Goal: Information Seeking & Learning: Learn about a topic

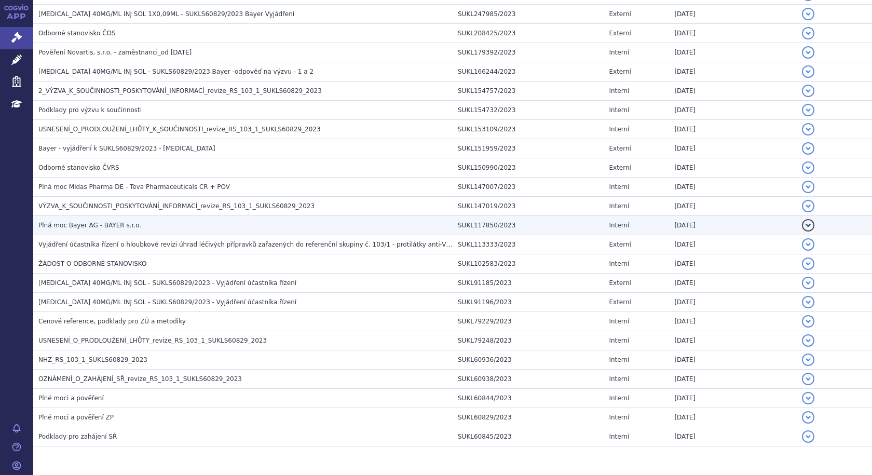
scroll to position [418, 0]
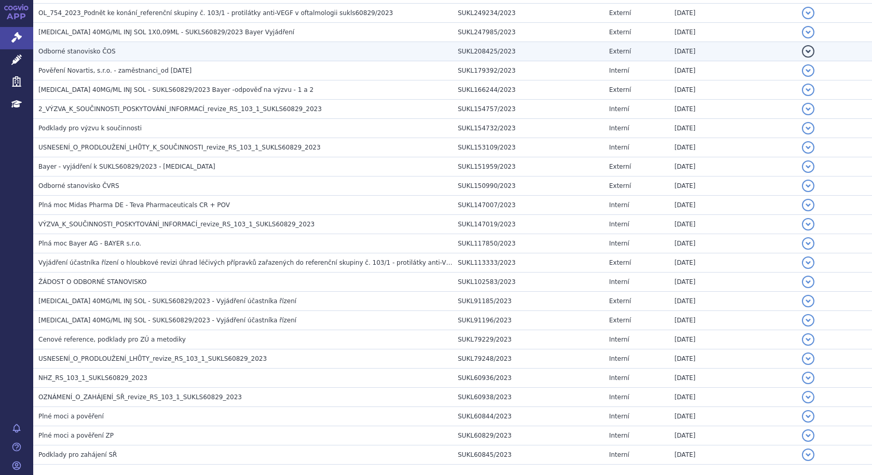
click at [86, 49] on span "Odborné stanovisko ČOS" at bounding box center [76, 51] width 77 height 7
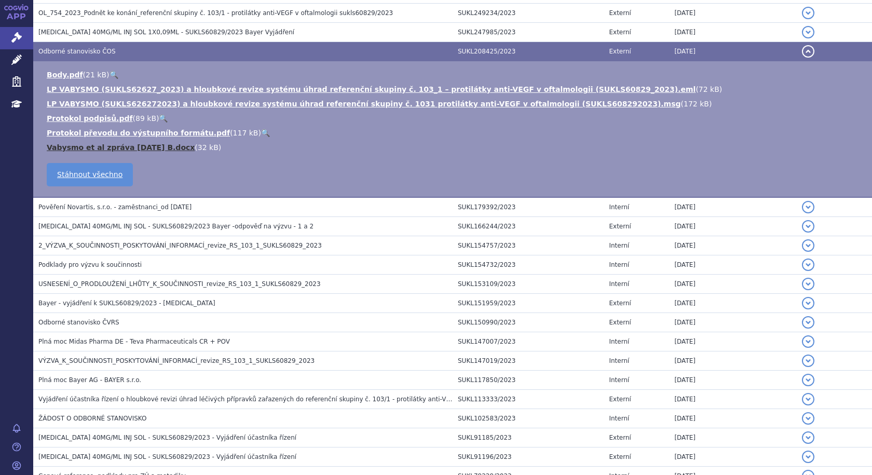
click at [91, 150] on link "Vabysmo et al zpráva 4.6.2023 B.docx" at bounding box center [121, 147] width 148 height 8
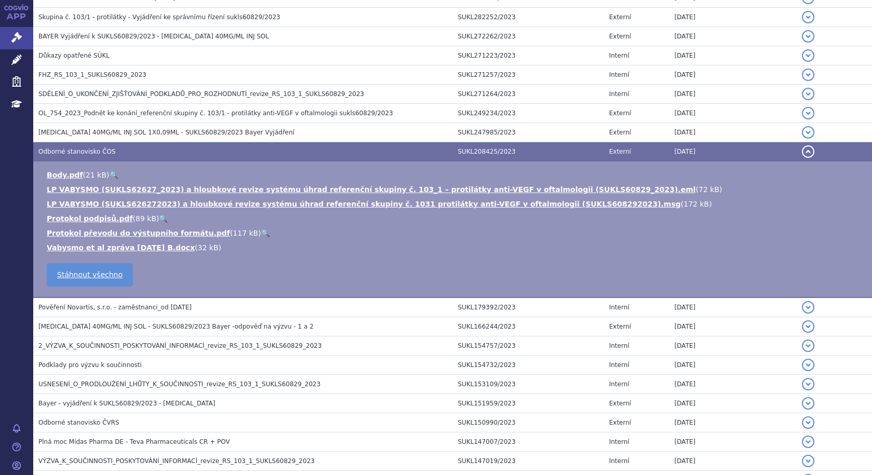
scroll to position [314, 0]
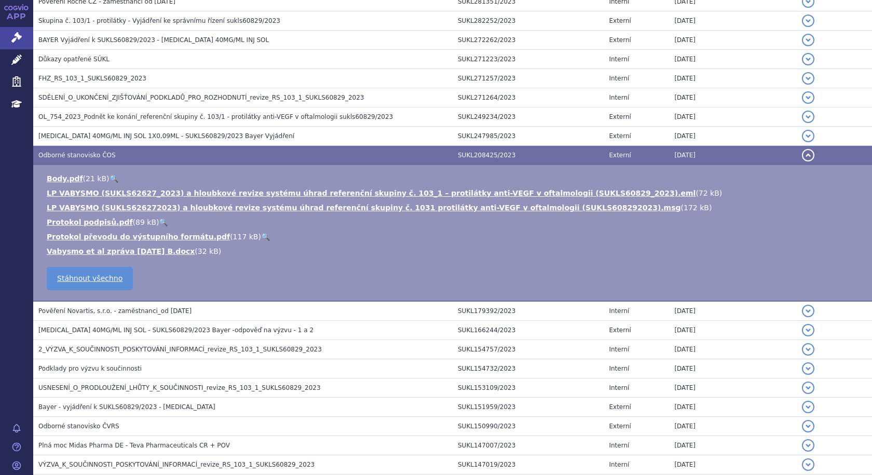
click at [84, 150] on td "Odborné stanovisko ČOS" at bounding box center [243, 155] width 420 height 19
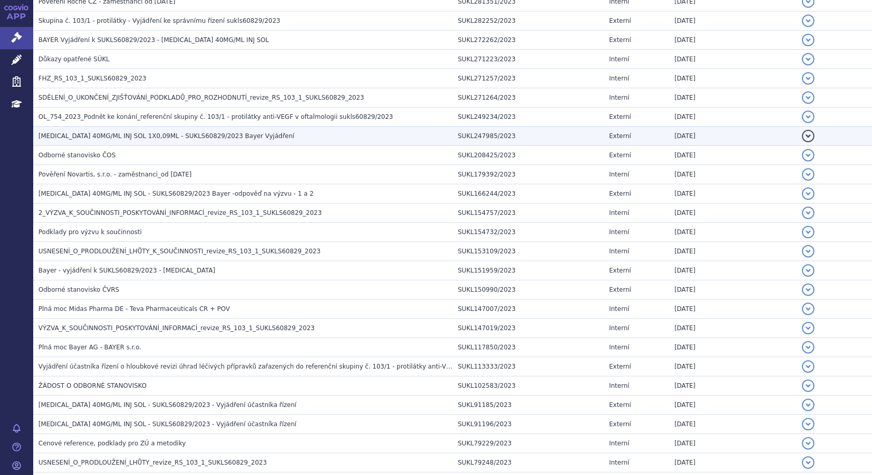
click at [140, 139] on span "[MEDICAL_DATA] 40MG/ML INJ SOL 1X0,09ML - SUKLS60829/2023 Bayer Vyjádření" at bounding box center [166, 135] width 256 height 7
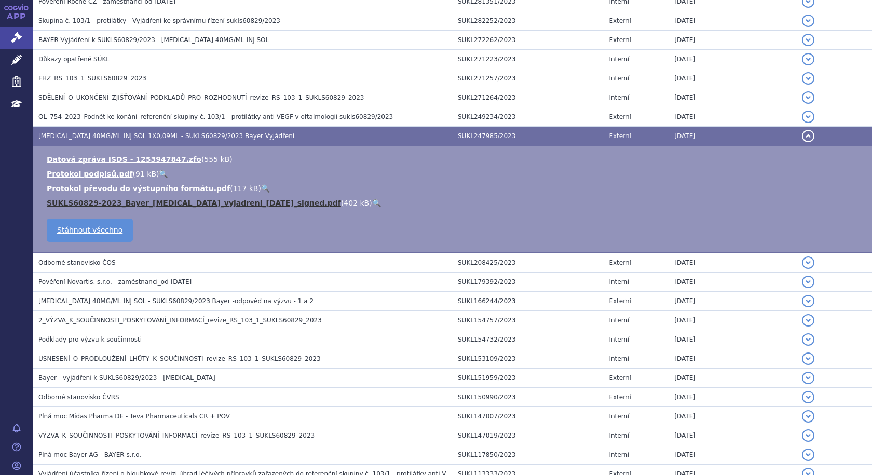
click at [154, 200] on link "SUKLS60829-2023_Bayer_[MEDICAL_DATA]_vyjadreni_[DATE]_signed.pdf" at bounding box center [194, 203] width 294 height 8
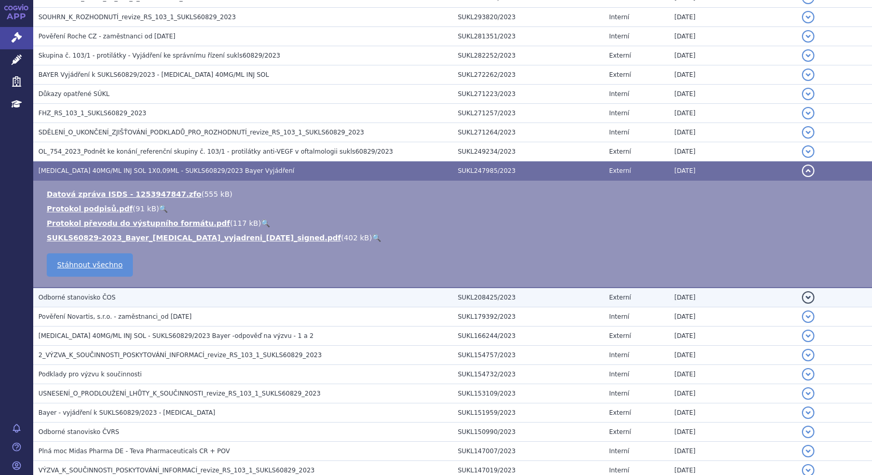
scroll to position [262, 0]
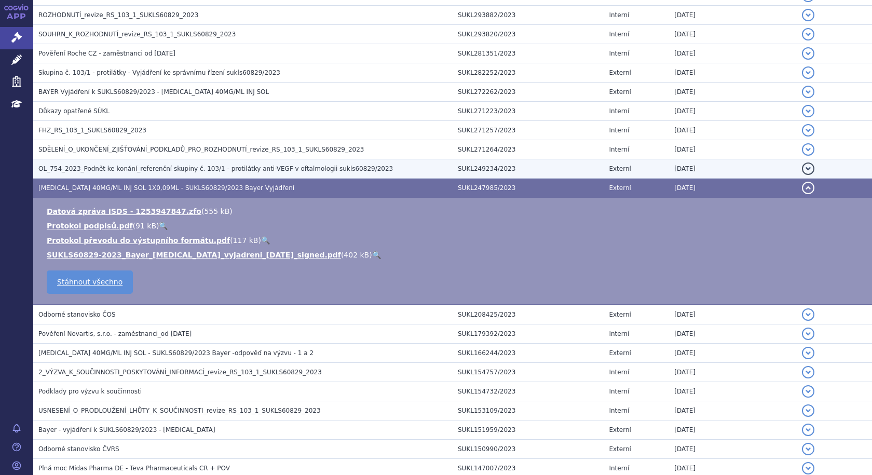
click at [283, 169] on span "OL_754_2023_Podnět ke konání_referenční skupiny č. 103/1 - protilátky anti-VEGF…" at bounding box center [215, 168] width 355 height 7
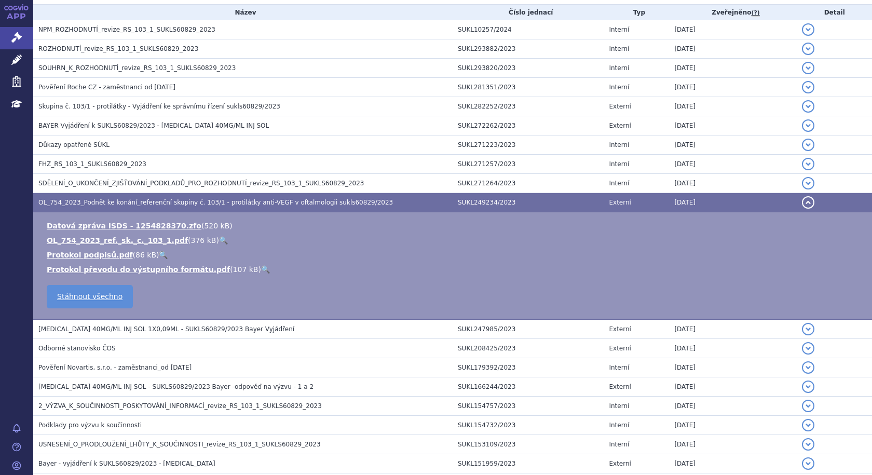
scroll to position [210, 0]
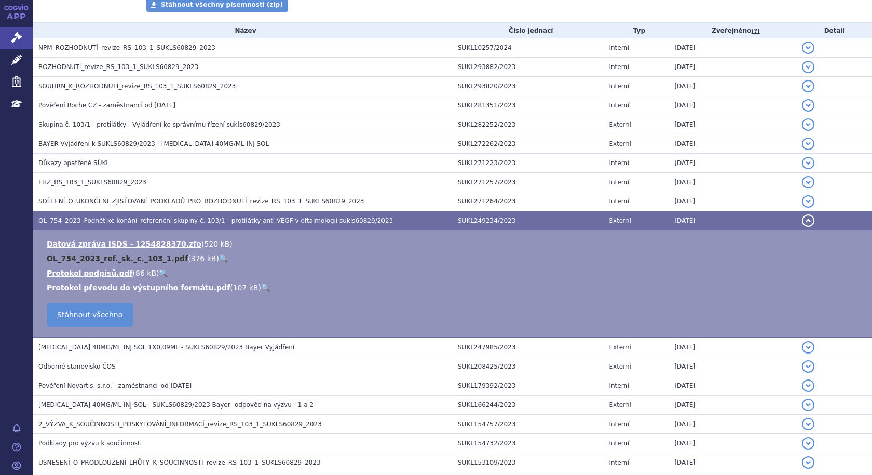
click at [114, 255] on link "OL_754_2023_ref._sk._c._103_1.pdf" at bounding box center [117, 258] width 141 height 8
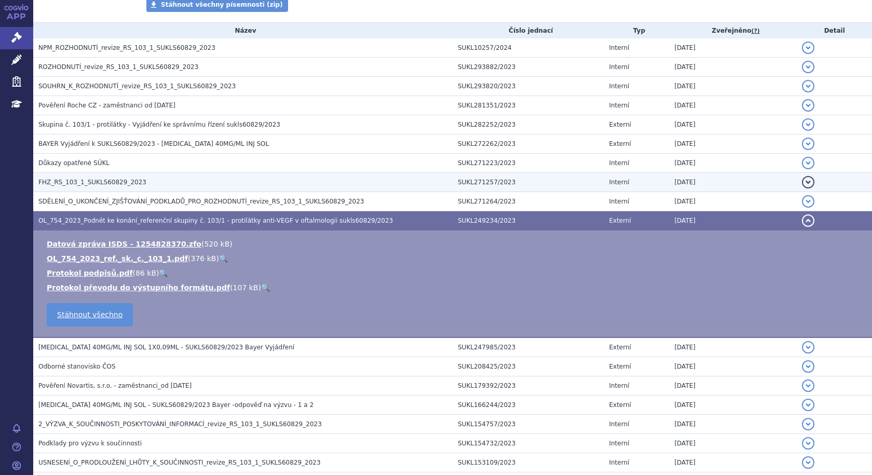
click at [79, 182] on span "FHZ_RS_103_1_SUKLS60829_2023" at bounding box center [92, 182] width 108 height 7
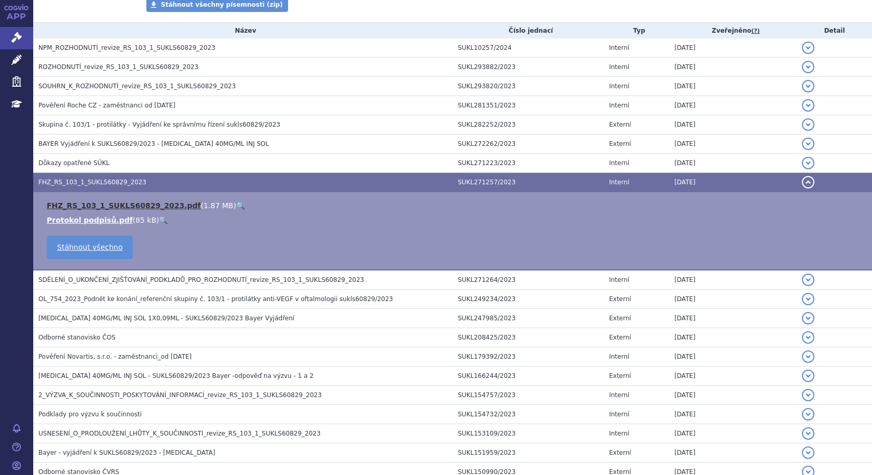
click at [95, 201] on link "FHZ_RS_103_1_SUKLS60829_2023.pdf" at bounding box center [124, 205] width 154 height 8
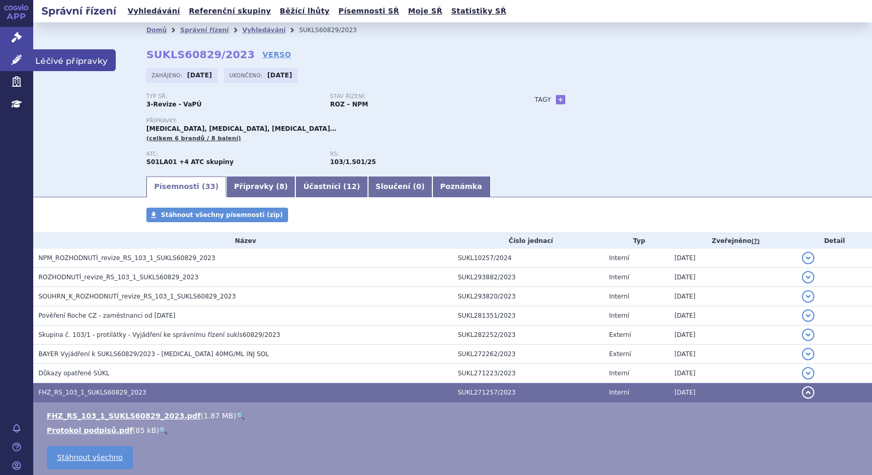
click at [77, 60] on span "Léčivé přípravky" at bounding box center [74, 60] width 83 height 22
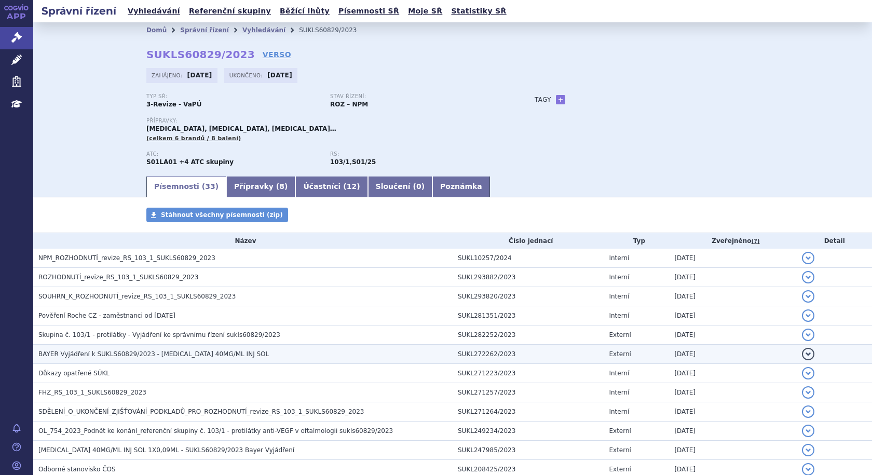
click at [107, 353] on span "BAYER Vyjádření k SUKLS60829/2023 - [MEDICAL_DATA] 40MG/ML INJ SOL" at bounding box center [153, 354] width 231 height 7
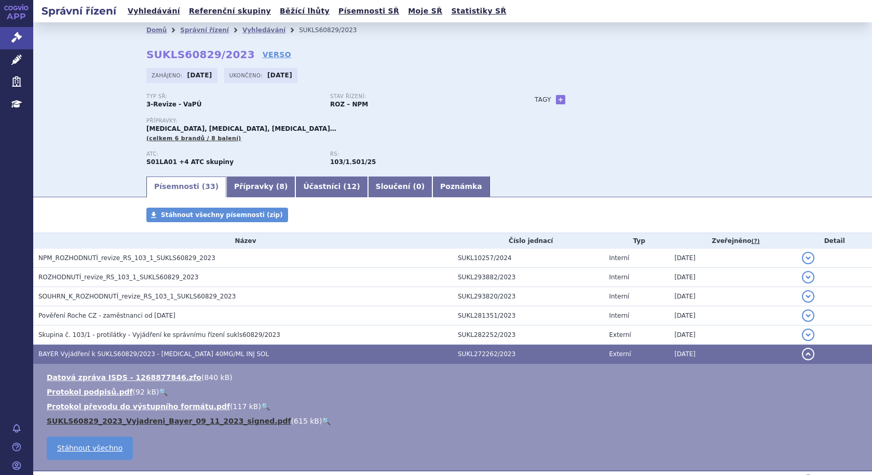
click at [171, 423] on link "SUKLS60829_2023_Vyjadreni_Bayer_09_11_2023_signed.pdf" at bounding box center [169, 421] width 245 height 8
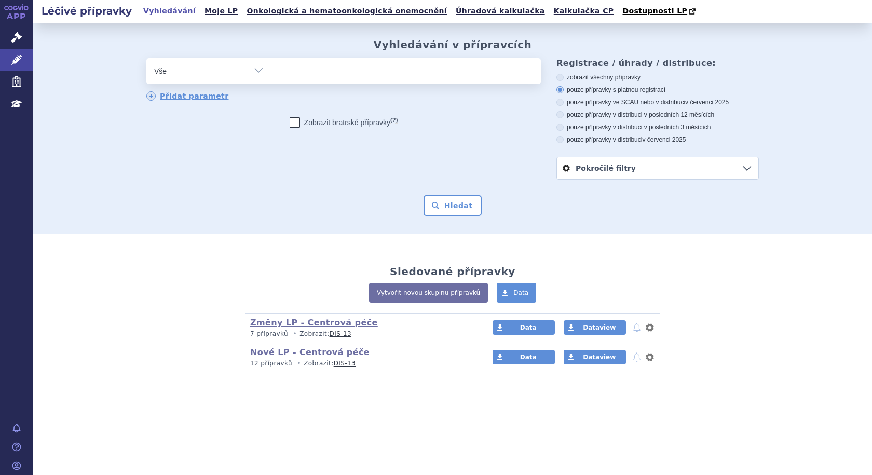
click at [350, 73] on ul at bounding box center [407, 69] width 270 height 22
click at [272, 73] on select at bounding box center [271, 71] width 1 height 26
click at [314, 73] on ul at bounding box center [407, 69] width 270 height 22
click at [272, 73] on select at bounding box center [271, 71] width 1 height 26
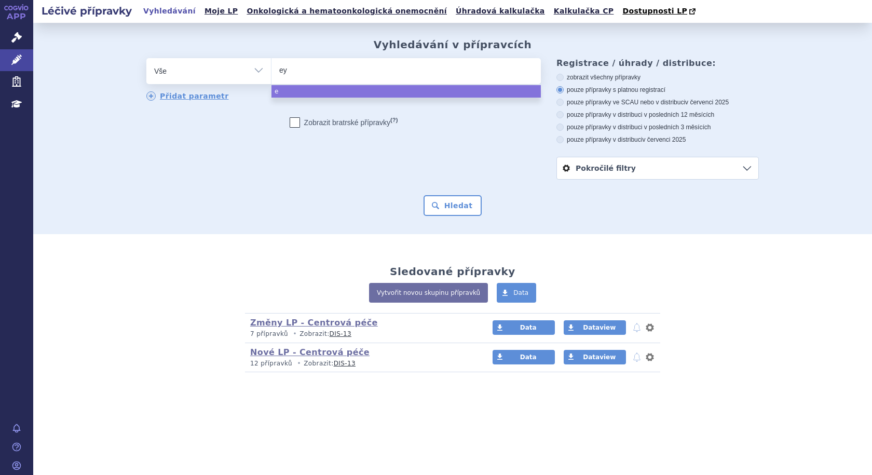
type input "eyl"
type input "eyle"
type input "eylea"
select select "eylea"
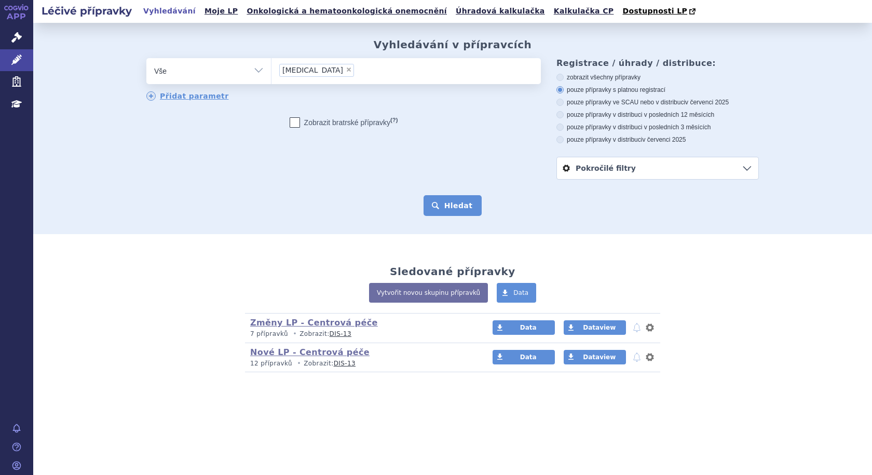
click at [455, 205] on button "Hledat" at bounding box center [453, 205] width 59 height 21
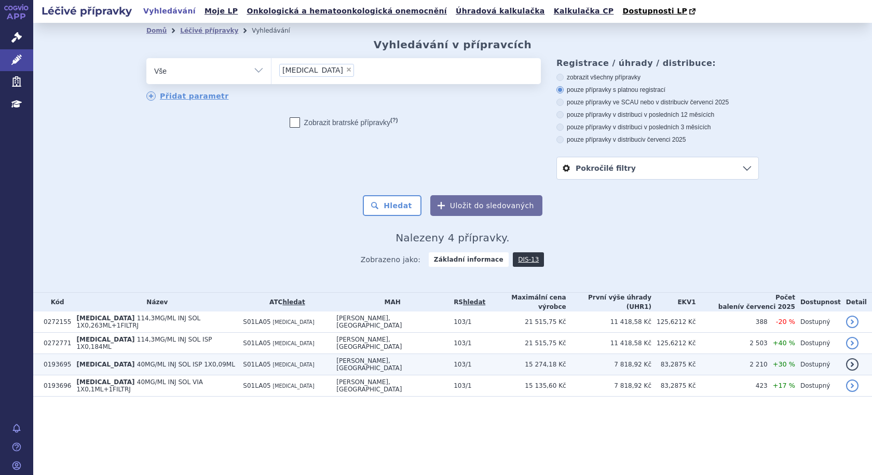
click at [137, 361] on span "40MG/ML INJ SOL ISP 1X0,09ML" at bounding box center [186, 364] width 98 height 7
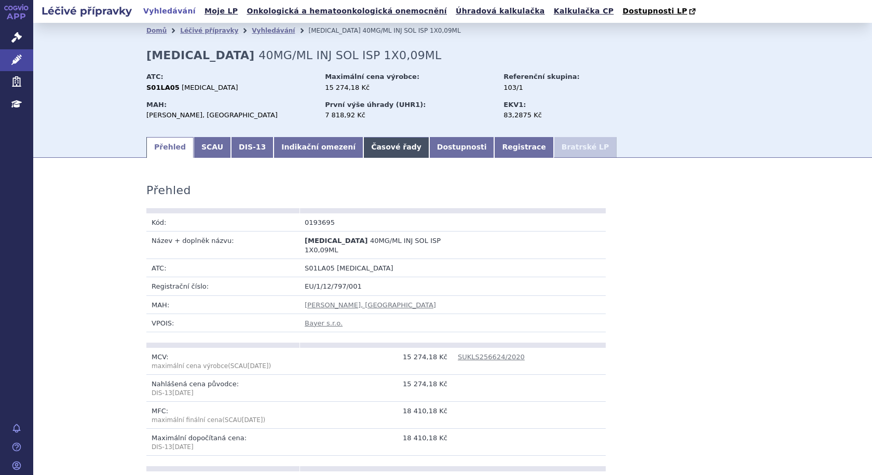
click at [363, 149] on link "Časové řady" at bounding box center [396, 147] width 66 height 21
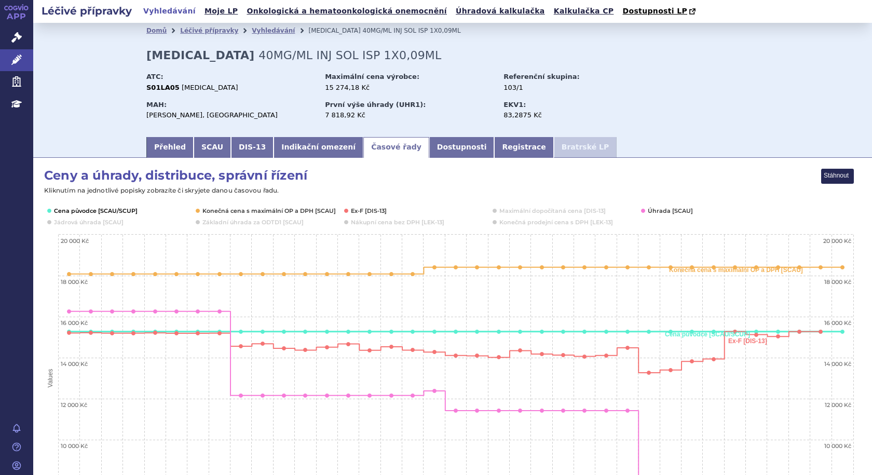
click at [99, 214] on button "Show Cena původce [SCAU/SCUP]" at bounding box center [95, 211] width 82 height 8
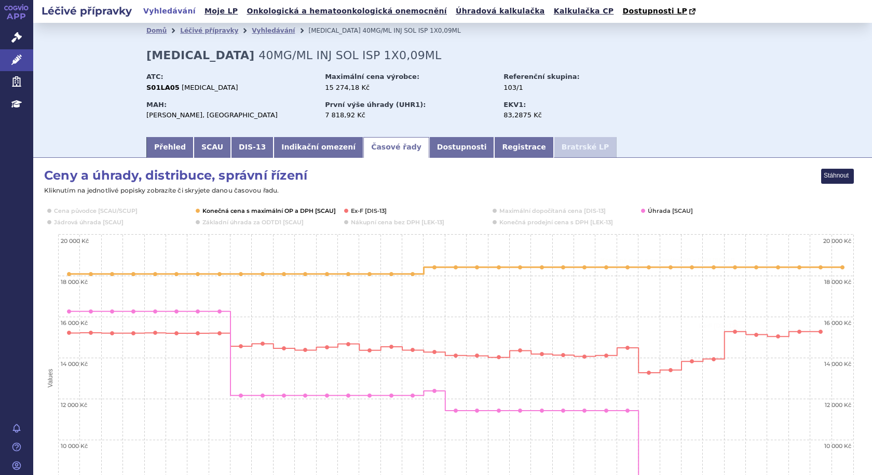
click at [230, 213] on button "Show Konečná cena s maximální OP a DPH [SCAU]" at bounding box center [268, 211] width 131 height 8
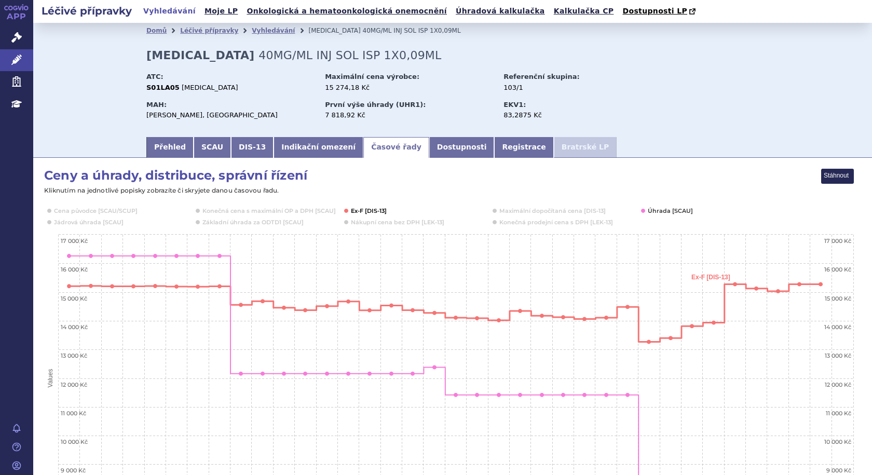
click at [365, 210] on button "Show Ex-F [DIS-13]" at bounding box center [369, 211] width 36 height 8
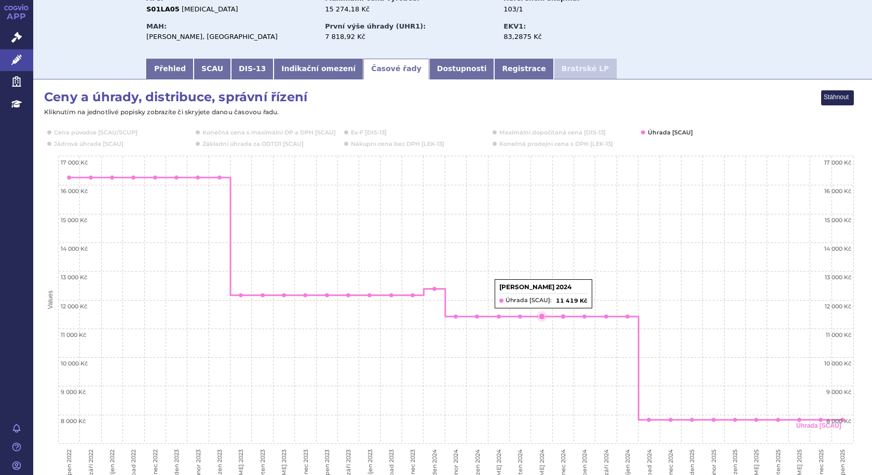
scroll to position [156, 0]
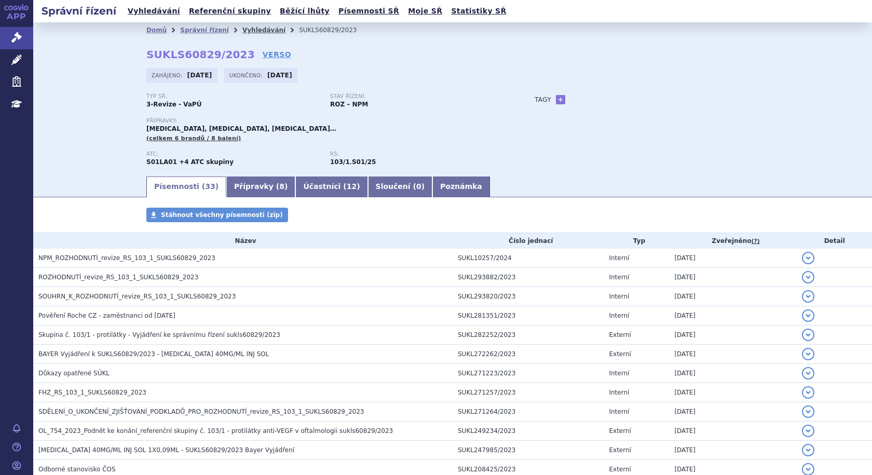
click at [246, 29] on link "Vyhledávání" at bounding box center [263, 29] width 43 height 7
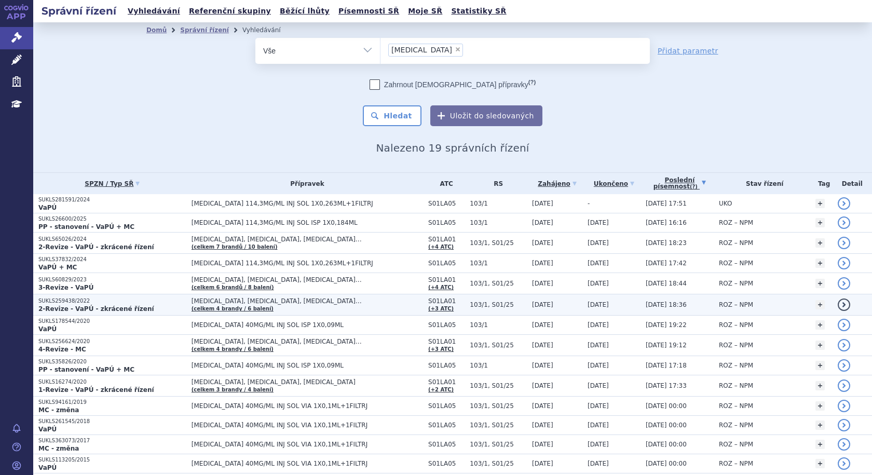
click at [78, 312] on strong "2-Revize - VaPÚ - zkrácené řízení" at bounding box center [96, 308] width 116 height 7
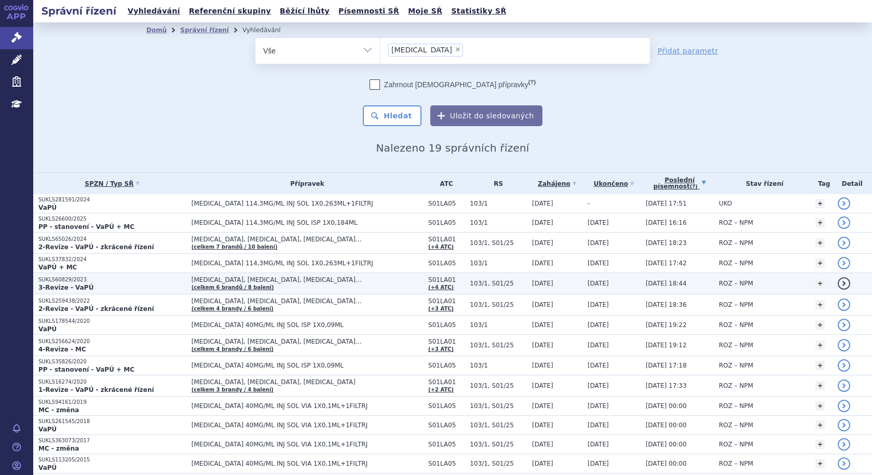
click at [78, 286] on strong "3-Revize - VaPÚ" at bounding box center [65, 287] width 55 height 7
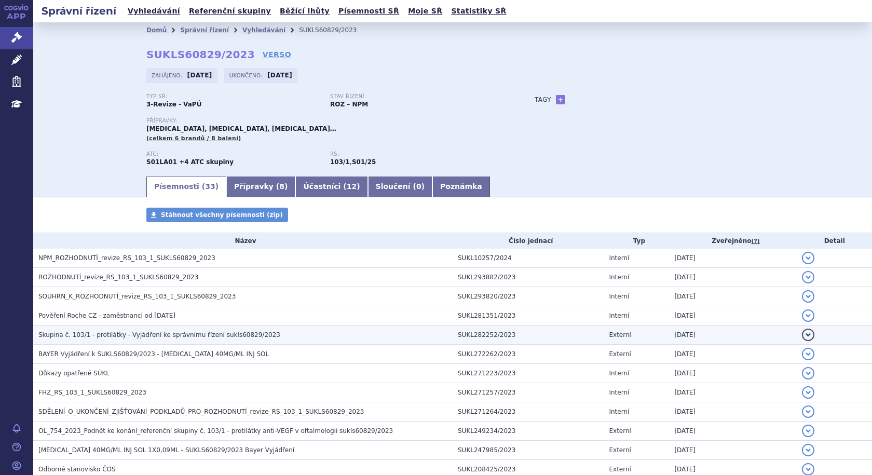
click at [149, 336] on span "Skupina č. 103/1 - protilátky - Vyjádření ke správnímu řízení sukls60829/2023" at bounding box center [159, 334] width 242 height 7
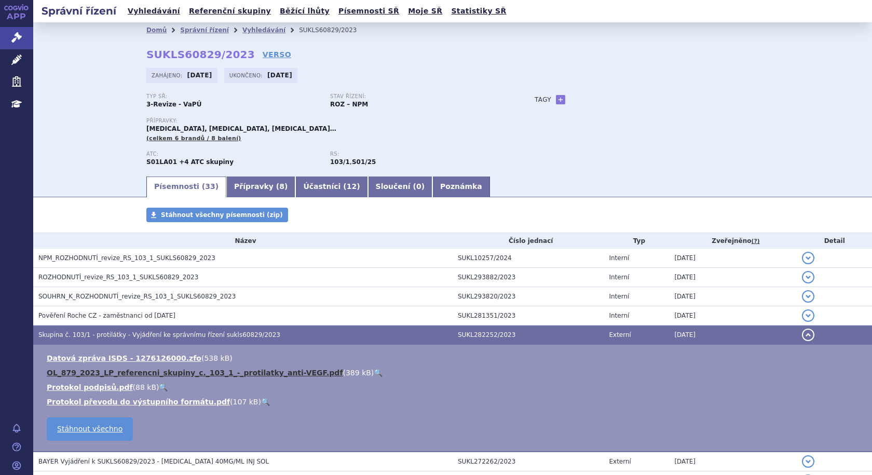
click at [151, 373] on link "OL_879_2023_LP_referencni_skupiny_c._103_1_-_protilatky_anti-VEGF.pdf" at bounding box center [195, 373] width 296 height 8
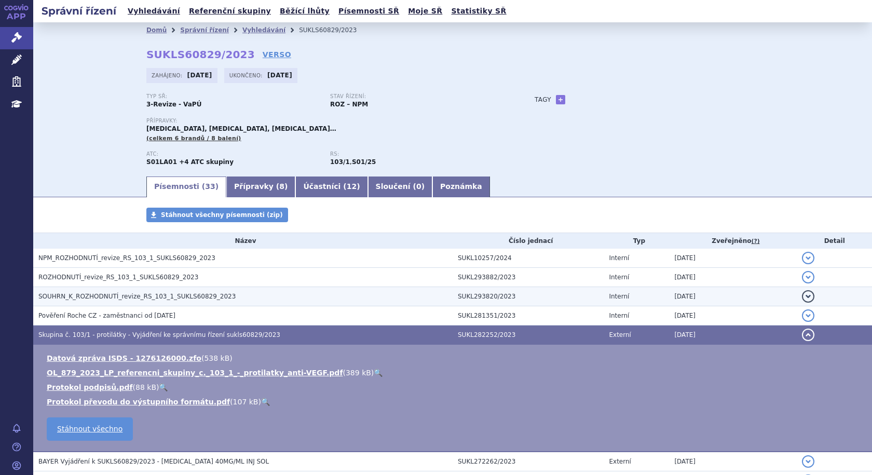
click at [118, 296] on span "SOUHRN_K_ROZHODNUTÍ_revize_RS_103_1_SUKLS60829_2023" at bounding box center [136, 296] width 197 height 7
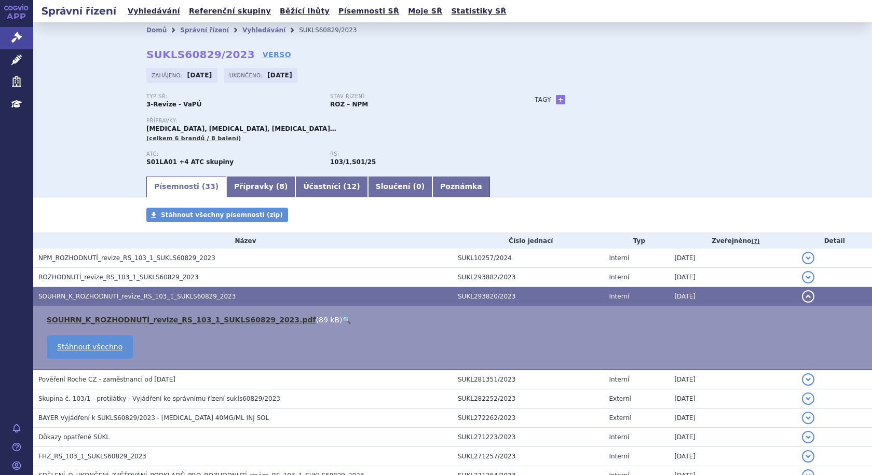
click at [168, 322] on link "SOUHRN_K_ROZHODNUTÍ_revize_RS_103_1_SUKLS60829_2023.pdf" at bounding box center [182, 320] width 270 height 8
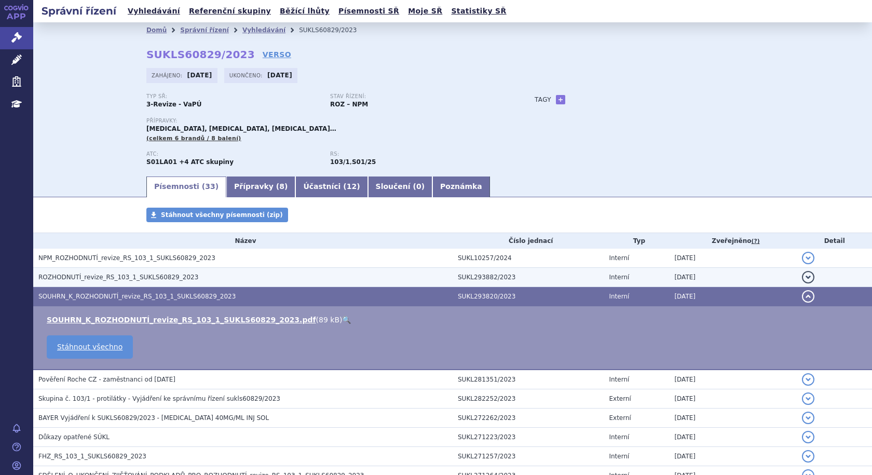
click at [112, 277] on span "ROZHODNUTÍ_revize_RS_103_1_SUKLS60829_2023" at bounding box center [118, 277] width 160 height 7
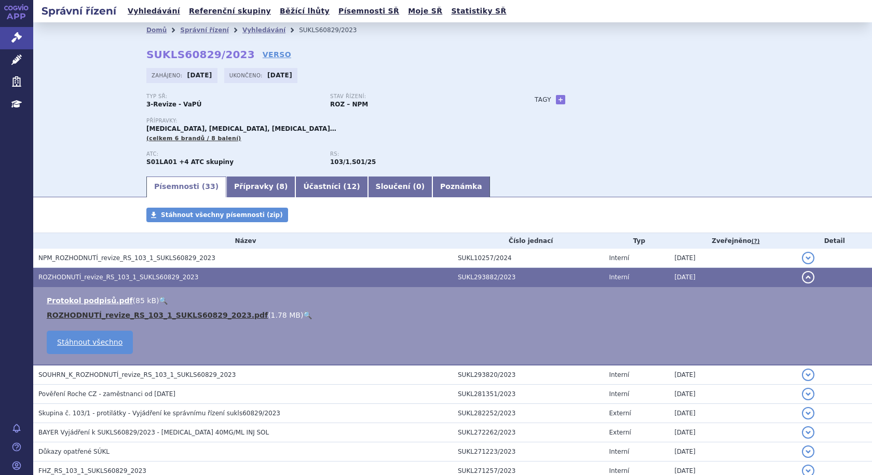
click at [187, 315] on link "ROZHODNUTÍ_revize_RS_103_1_SUKLS60829_2023.pdf" at bounding box center [157, 315] width 221 height 8
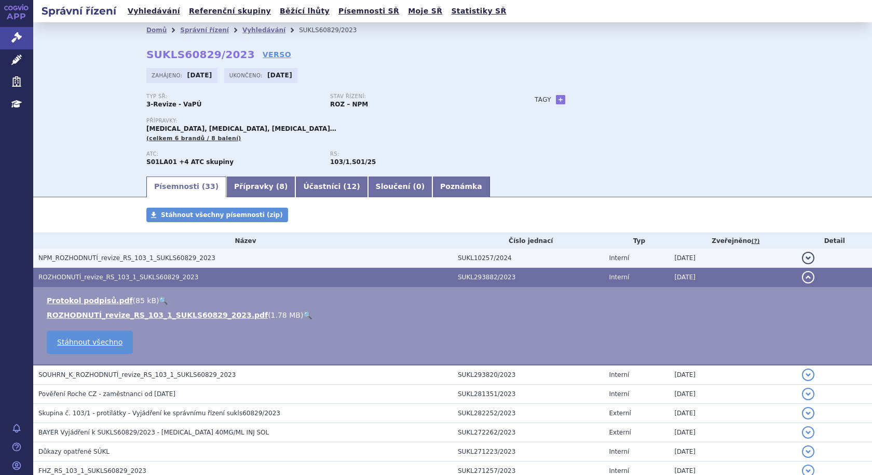
click at [145, 254] on span "NPM_ROZHODNUTÍ_revize_RS_103_1_SUKLS60829_2023" at bounding box center [126, 257] width 177 height 7
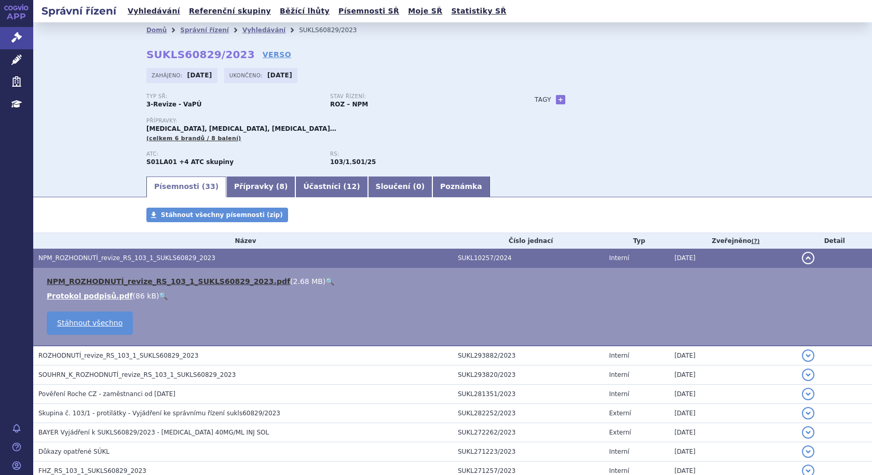
click at [92, 282] on link "NPM_ROZHODNUTÍ_revize_RS_103_1_SUKLS60829_2023.pdf" at bounding box center [169, 281] width 244 height 8
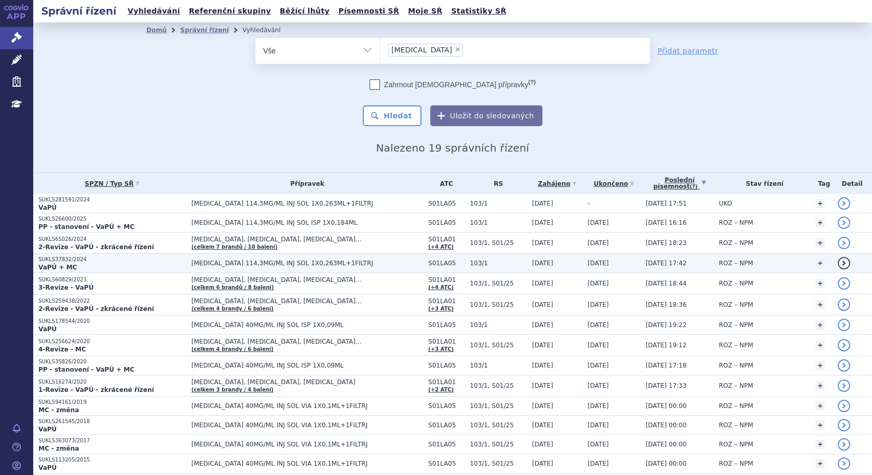
click at [80, 267] on p "VaPÚ + MC" at bounding box center [112, 267] width 148 height 8
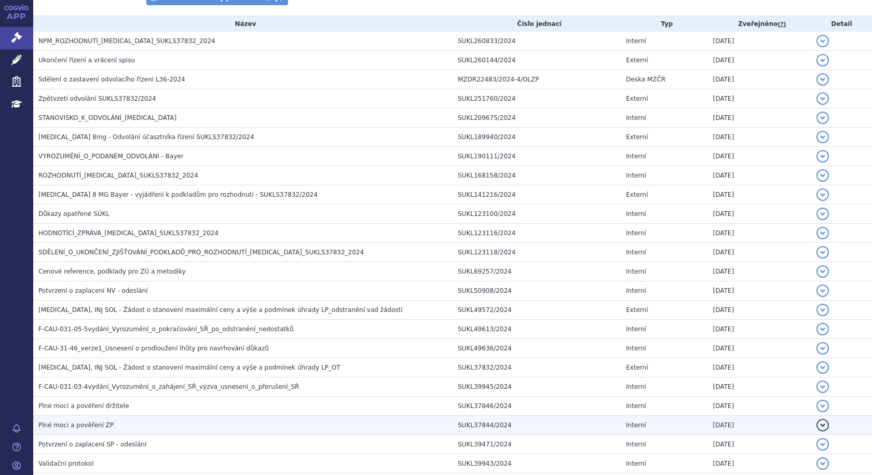
scroll to position [268, 0]
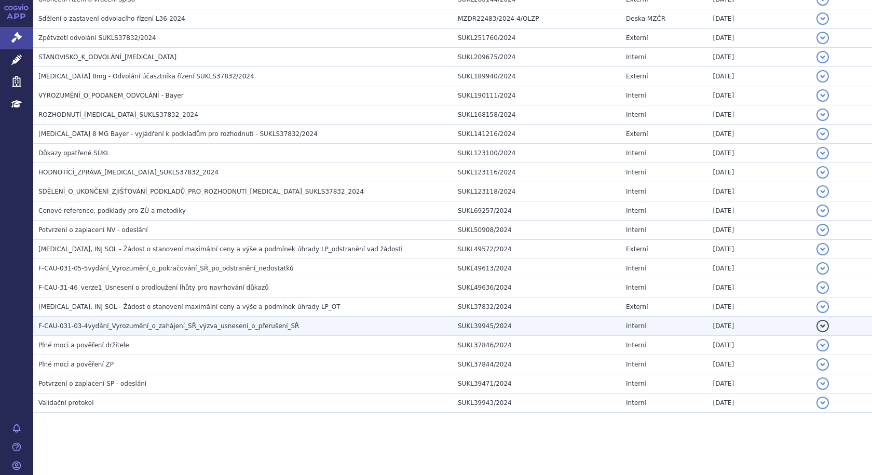
click at [96, 325] on span "F-CAU-031-03-4vydání_Vyrozumění_o_zahájení_SŘ_výzva_usnesení_o_přerušení_SŘ" at bounding box center [168, 325] width 261 height 7
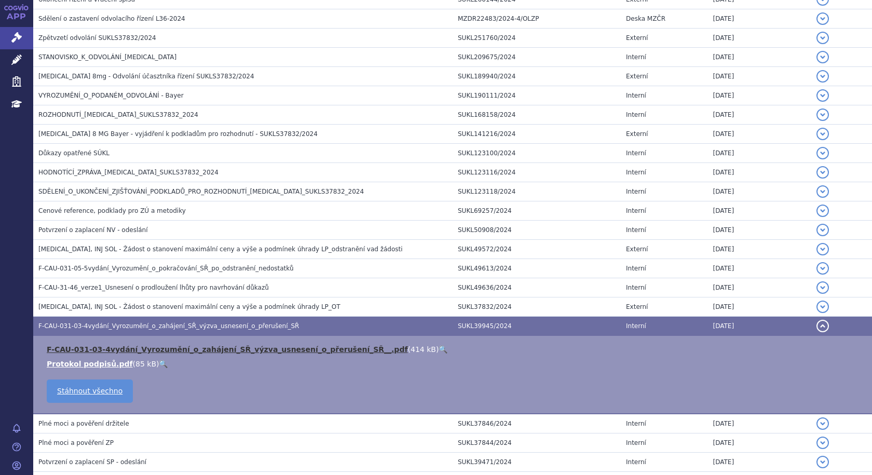
click at [133, 348] on link "F-CAU-031-03-4vydání_Vyrozumění_o_zahájení_SŘ_výzva_usnesení_o_přerušení_SŘ__.p…" at bounding box center [227, 349] width 361 height 8
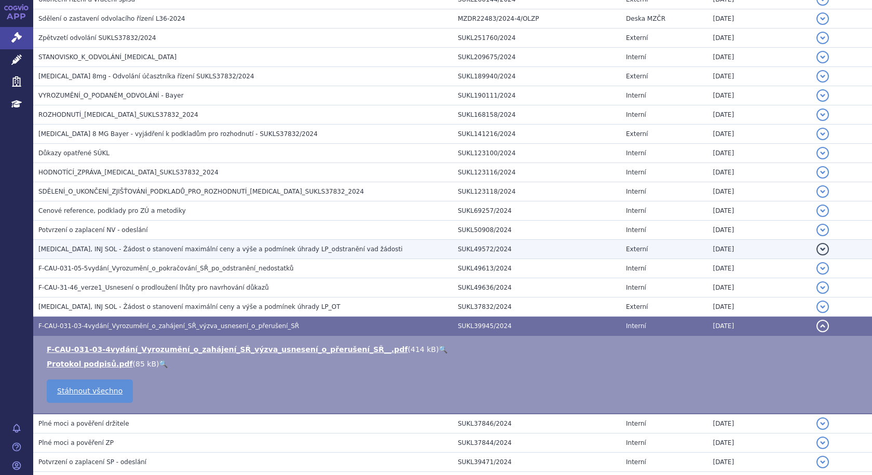
click at [143, 254] on h3 "EYLEA, INJ SOL - Žádost o stanovení maximální ceny a výše a podmínek úhrady LP_…" at bounding box center [245, 249] width 414 height 10
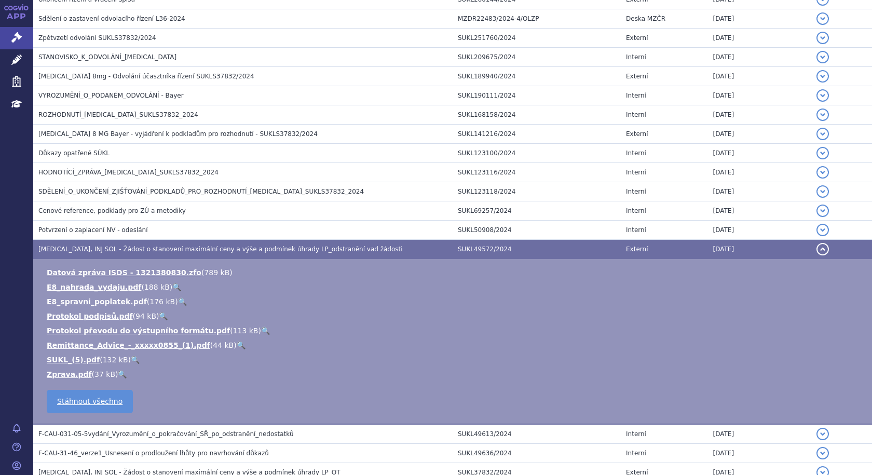
click at [75, 243] on td "EYLEA, INJ SOL - Žádost o stanovení maximální ceny a výše a podmínek úhrady LP_…" at bounding box center [243, 249] width 420 height 19
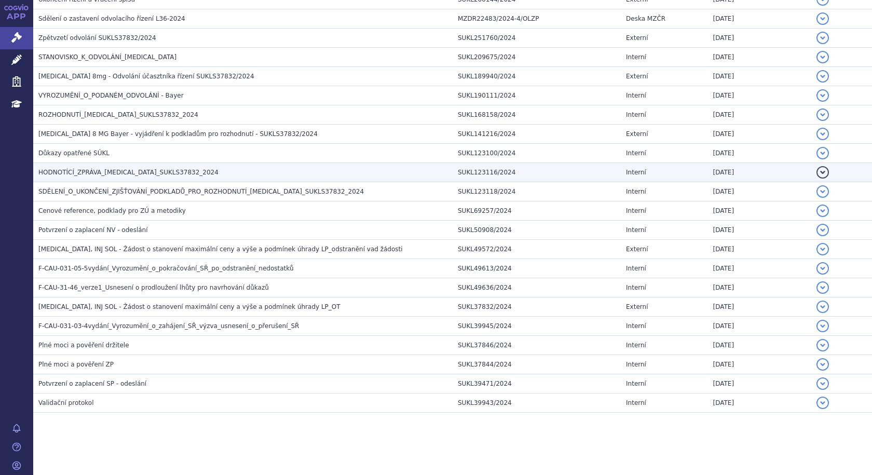
click at [74, 173] on span "HODNOTÍCÍ_ZPRÁVA_EYLEA_SUKLS37832_2024" at bounding box center [128, 172] width 180 height 7
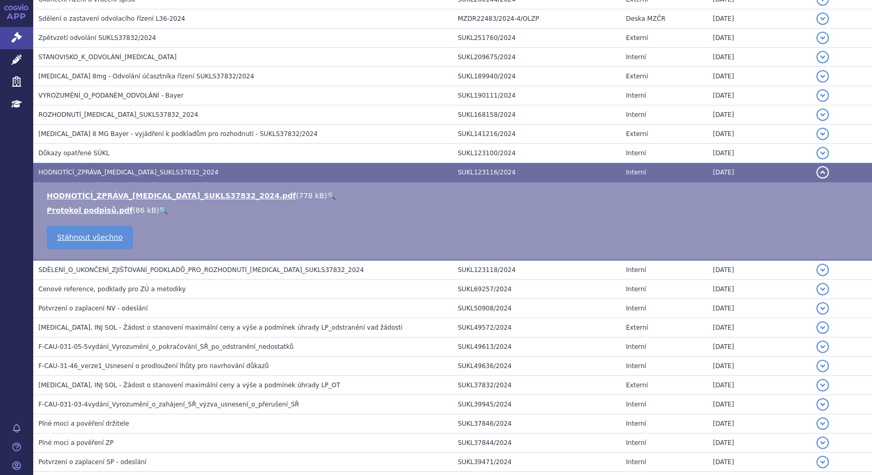
click at [80, 202] on ul "HODNOTÍCÍ_ZPRÁVA_EYLEA_SUKLS37832_2024.pdf ( 778 kB ) 🔍 Protokol podpisů.pdf ( …" at bounding box center [453, 203] width 818 height 25
click at [83, 194] on link "HODNOTÍCÍ_ZPRÁVA_EYLEA_SUKLS37832_2024.pdf" at bounding box center [171, 196] width 249 height 8
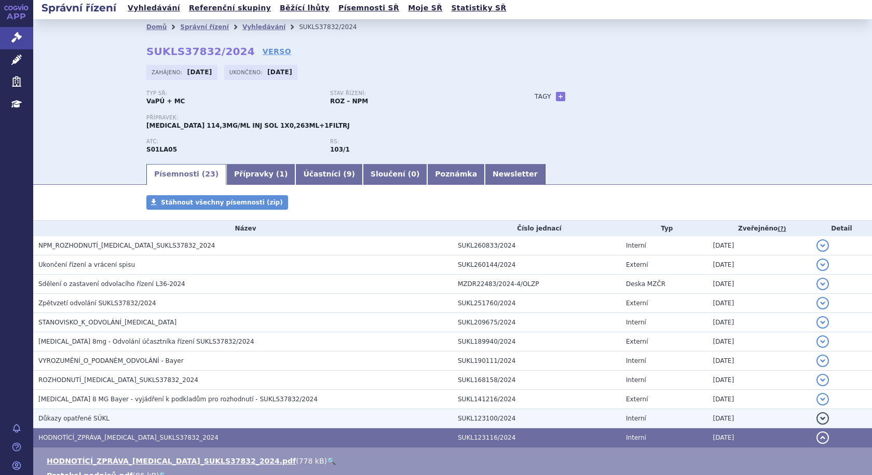
scroll to position [0, 0]
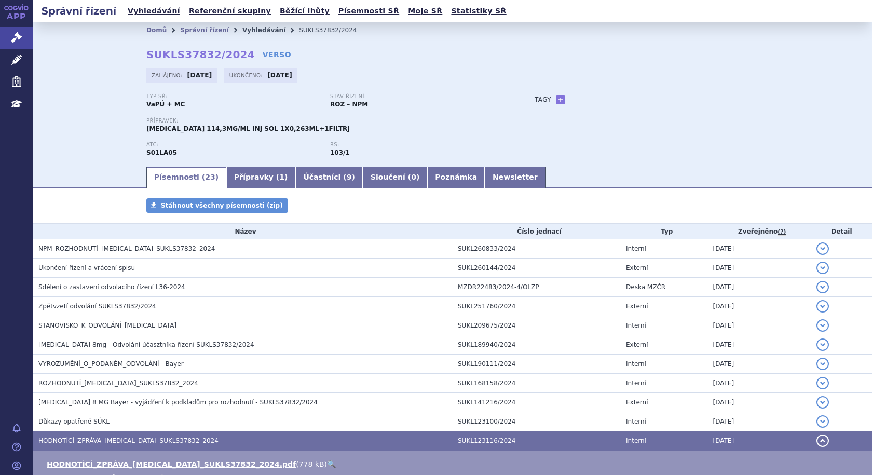
click at [244, 32] on link "Vyhledávání" at bounding box center [263, 29] width 43 height 7
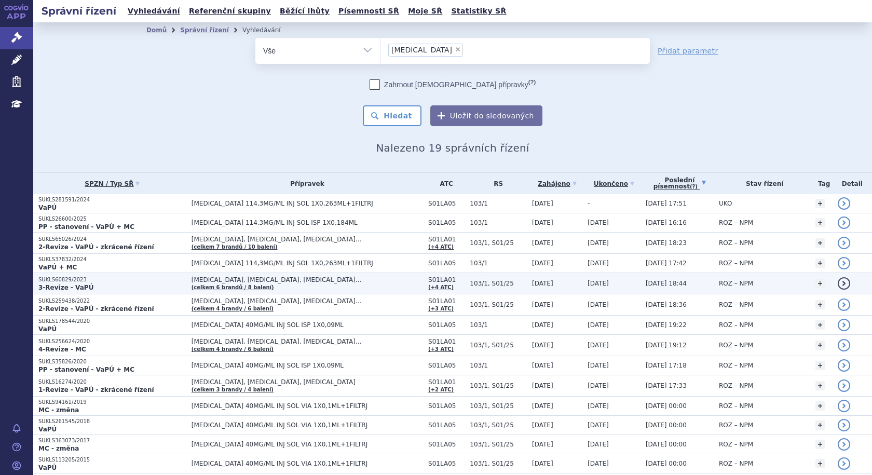
click at [88, 286] on p "3-Revize - VaPÚ" at bounding box center [112, 288] width 148 height 8
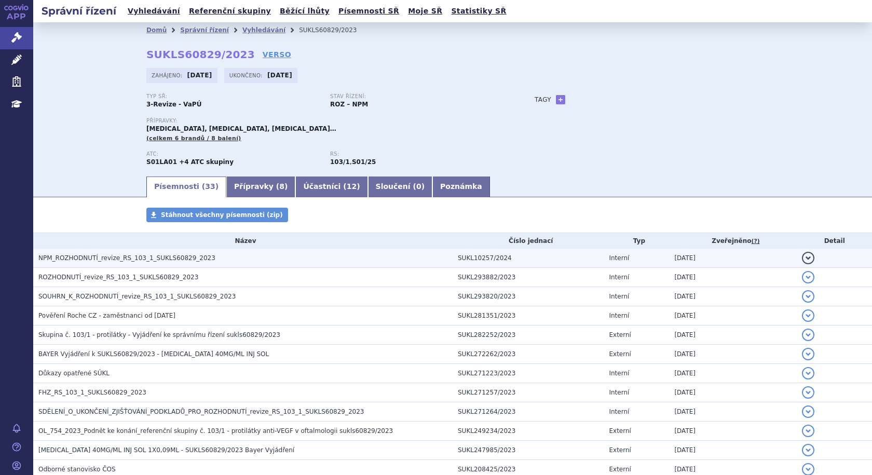
click at [98, 259] on span "NPM_ROZHODNUTÍ_revize_RS_103_1_SUKLS60829_2023" at bounding box center [126, 257] width 177 height 7
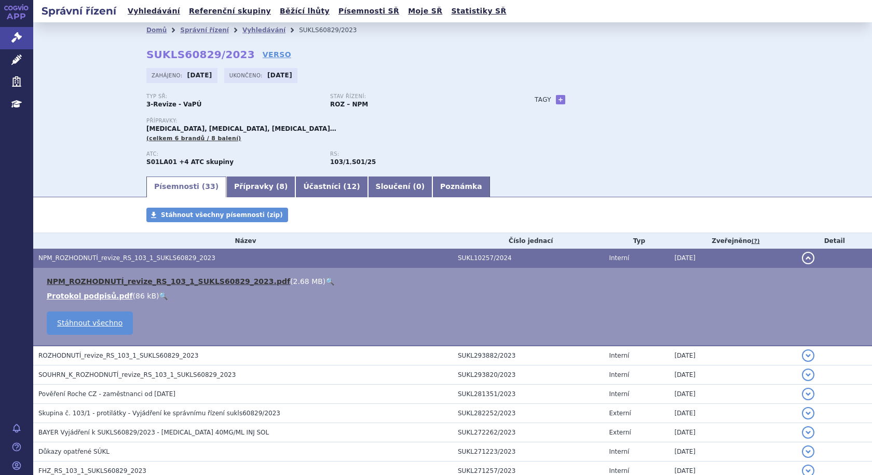
click at [97, 278] on link "NPM_ROZHODNUTÍ_revize_RS_103_1_SUKLS60829_2023.pdf" at bounding box center [169, 281] width 244 height 8
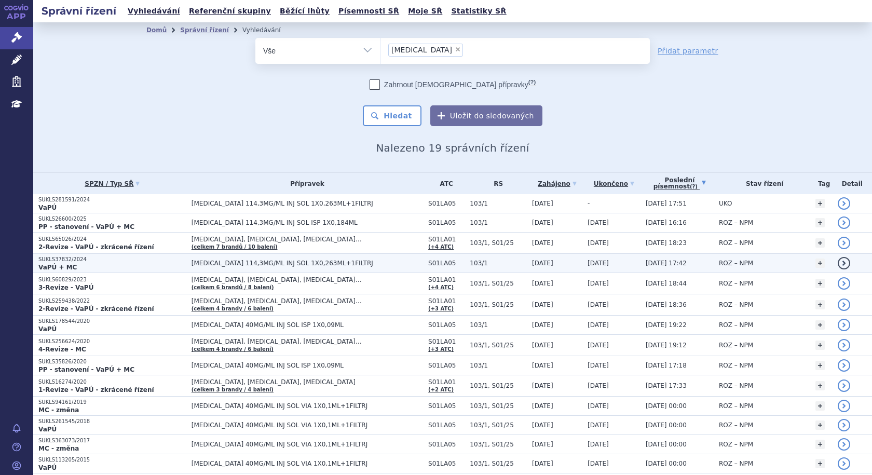
click at [192, 261] on span "[MEDICAL_DATA] 114,3MG/ML INJ SOL 1X0,263ML+1FILTRJ" at bounding box center [308, 263] width 232 height 7
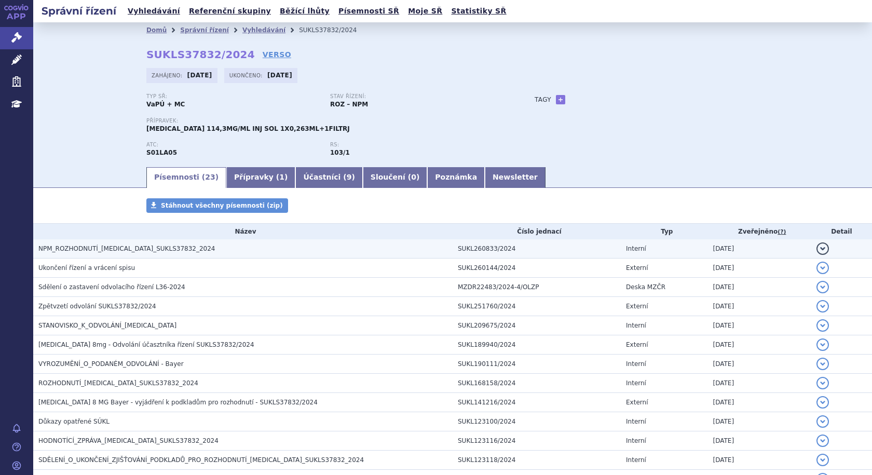
click at [132, 249] on span "NPM_ROZHODNUTÍ_EYLEA_SUKLS37832_2024" at bounding box center [126, 248] width 177 height 7
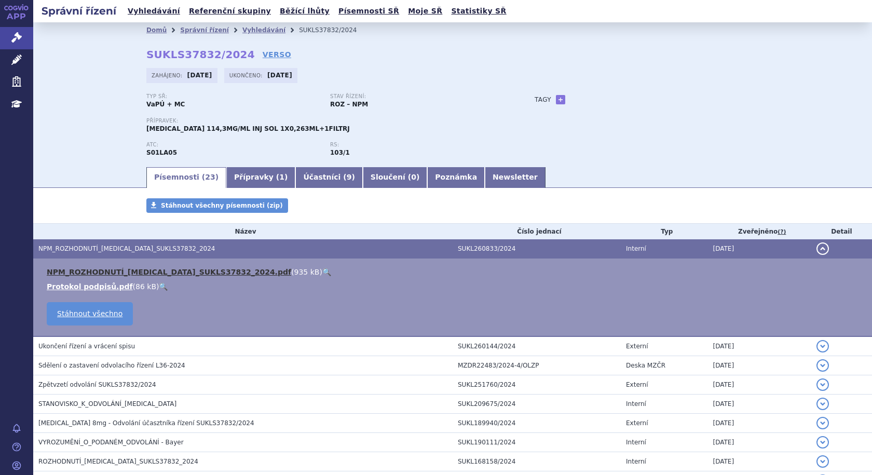
click at [132, 272] on link "NPM_ROZHODNUTÍ_EYLEA_SUKLS37832_2024.pdf" at bounding box center [169, 272] width 245 height 8
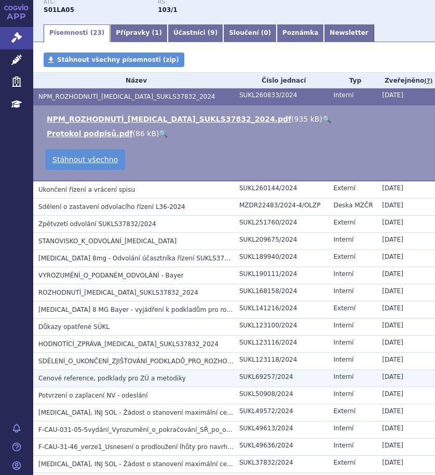
scroll to position [302, 0]
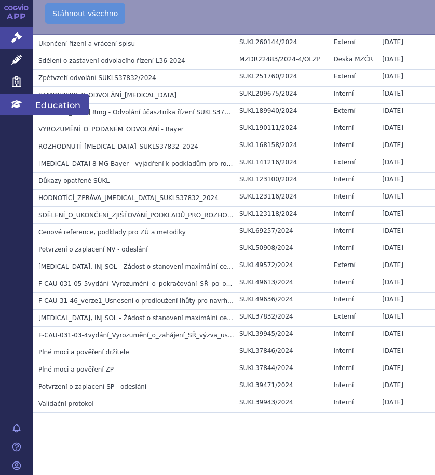
click at [16, 100] on icon at bounding box center [16, 104] width 10 height 10
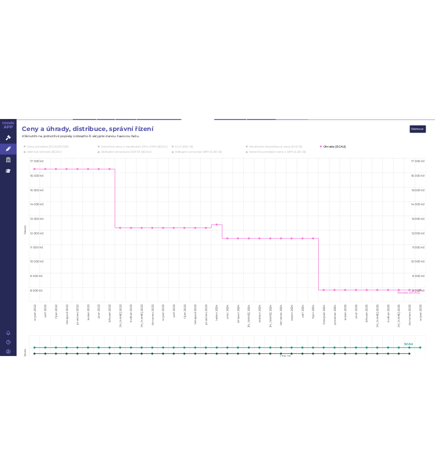
scroll to position [156, 0]
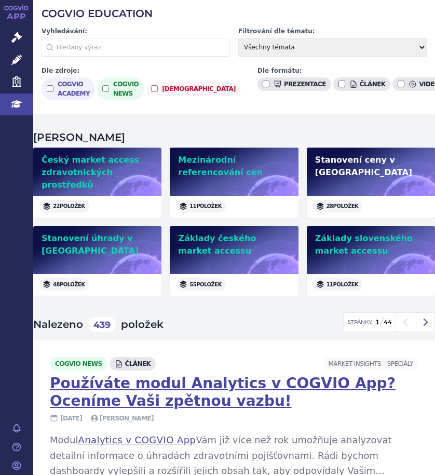
click at [356, 163] on div "Stanovení ceny v ČR" at bounding box center [371, 171] width 128 height 48
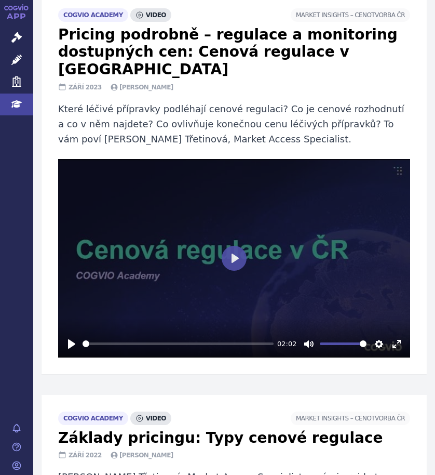
scroll to position [3687, 0]
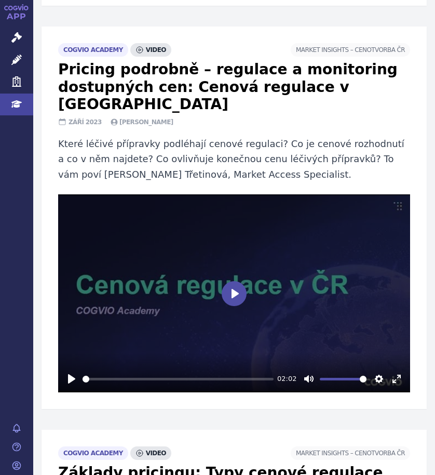
click at [232, 281] on button "Play" at bounding box center [234, 293] width 25 height 25
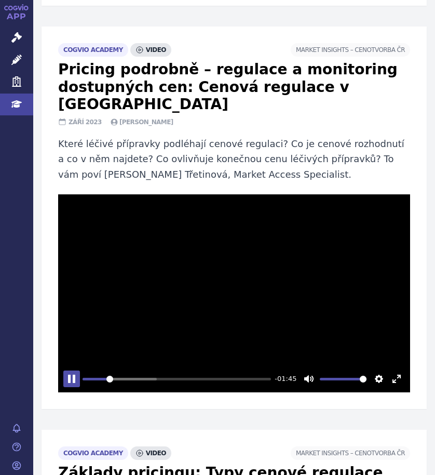
click at [67, 370] on button "Pause Play" at bounding box center [71, 378] width 17 height 17
click at [70, 370] on button "Pause Play" at bounding box center [71, 378] width 17 height 17
type input "15.52"
click at [75, 370] on button "Pause Play" at bounding box center [71, 378] width 17 height 17
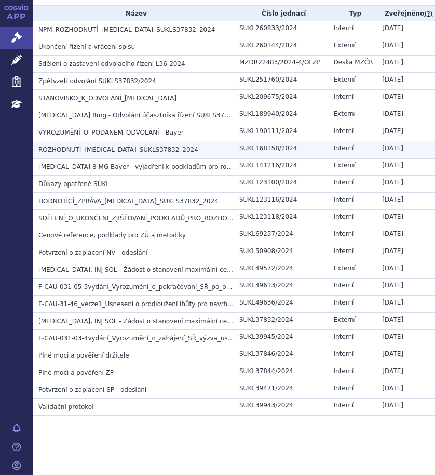
scroll to position [226, 0]
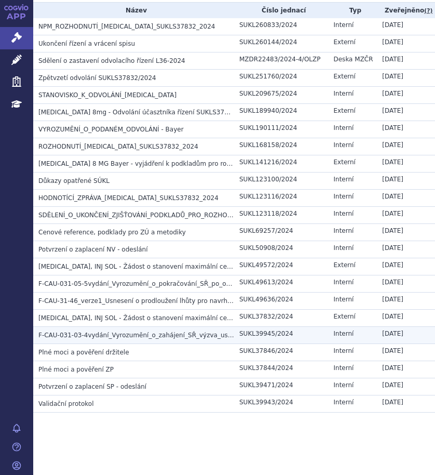
click at [164, 334] on span "F-CAU-031-03-4vydání_Vyrozumění_o_zahájení_SŘ_výzva_usnesení_o_přerušení_SŘ" at bounding box center [168, 334] width 261 height 7
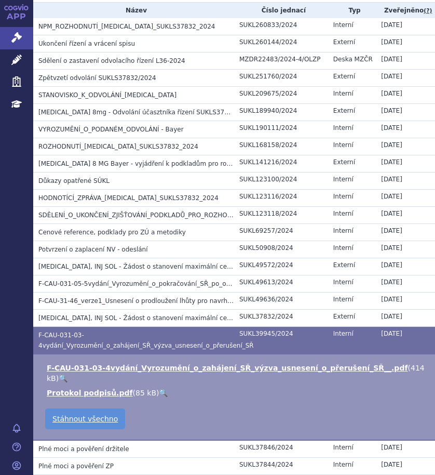
scroll to position [278, 0]
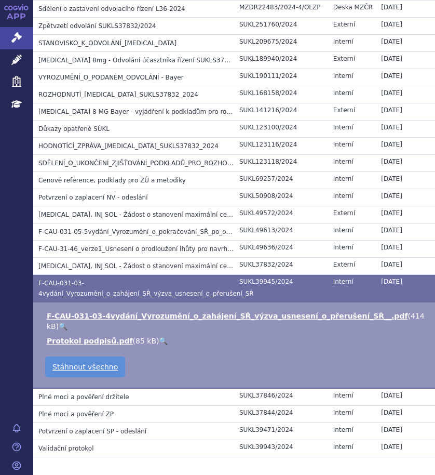
click at [112, 282] on h3 "F-CAU-031-03-4vydání_Vyrozumění_o_zahájení_SŘ_výzva_usnesení_o_přerušení_SŘ" at bounding box center [136, 288] width 196 height 21
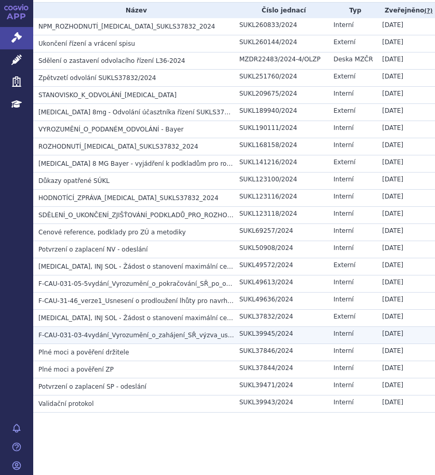
scroll to position [226, 0]
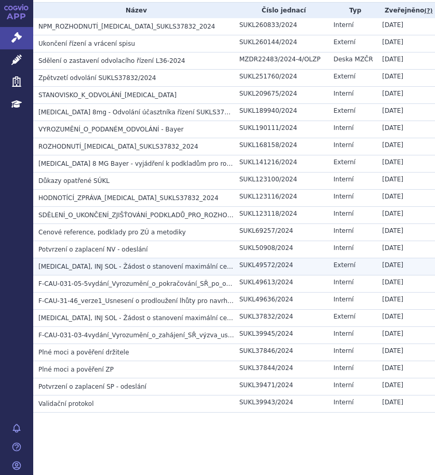
click at [95, 263] on span "EYLEA, INJ SOL - Žádost o stanovení maximální ceny a výše a podmínek úhrady LP_…" at bounding box center [220, 266] width 365 height 7
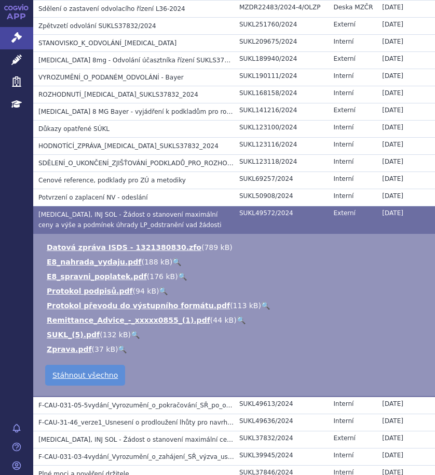
click at [93, 217] on span "EYLEA, INJ SOL - Žádost o stanovení maximální ceny a výše a podmínek úhrady LP_…" at bounding box center [129, 220] width 183 height 18
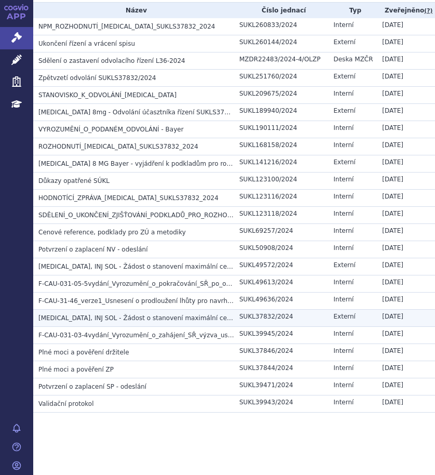
click at [175, 321] on span "EYLEA, INJ SOL - Žádost o stanovení maximální ceny a výše a podmínek úhrady LP_…" at bounding box center [189, 317] width 302 height 7
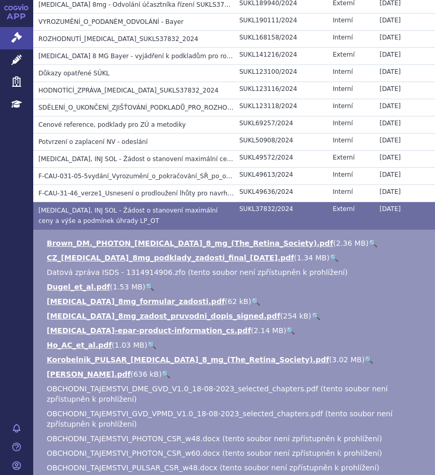
scroll to position [330, 0]
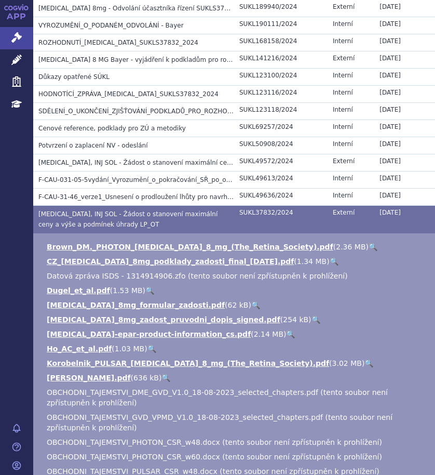
click at [94, 218] on span "EYLEA, INJ SOL - Žádost o stanovení maximální ceny a výše a podmínek úhrady LP_…" at bounding box center [127, 219] width 179 height 18
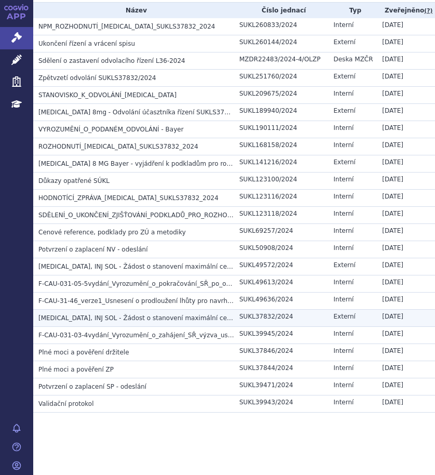
scroll to position [226, 0]
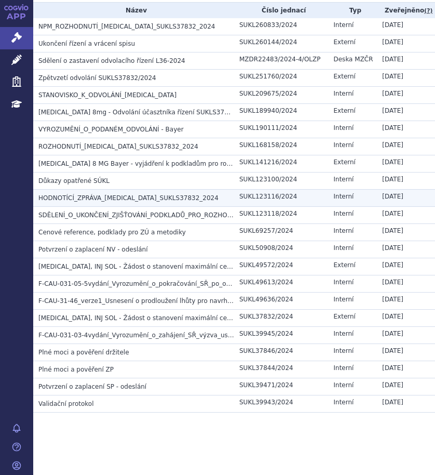
click at [59, 195] on span "HODNOTÍCÍ_ZPRÁVA_EYLEA_SUKLS37832_2024" at bounding box center [128, 197] width 180 height 7
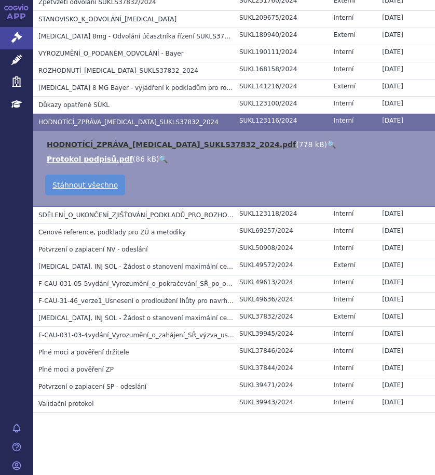
click at [108, 140] on link "HODNOTÍCÍ_ZPRÁVA_EYLEA_SUKLS37832_2024.pdf" at bounding box center [171, 144] width 249 height 8
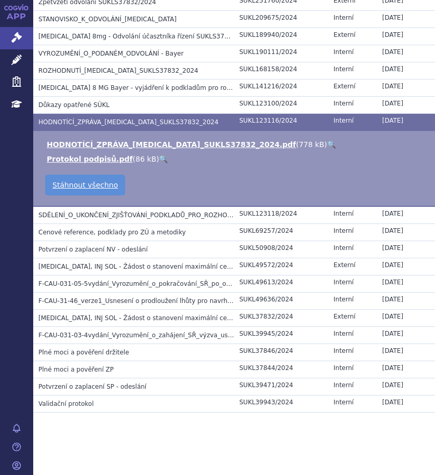
click at [56, 119] on span "HODNOTÍCÍ_ZPRÁVA_EYLEA_SUKLS37832_2024" at bounding box center [128, 121] width 180 height 7
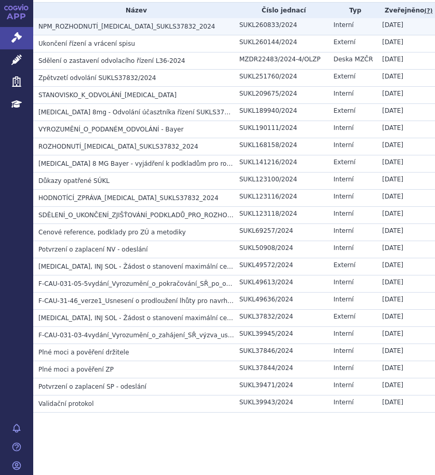
click at [127, 28] on span "NPM_ROZHODNUTÍ_EYLEA_SUKLS37832_2024" at bounding box center [126, 26] width 177 height 7
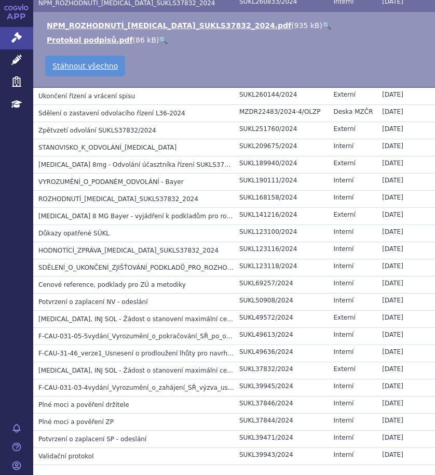
scroll to position [146, 0]
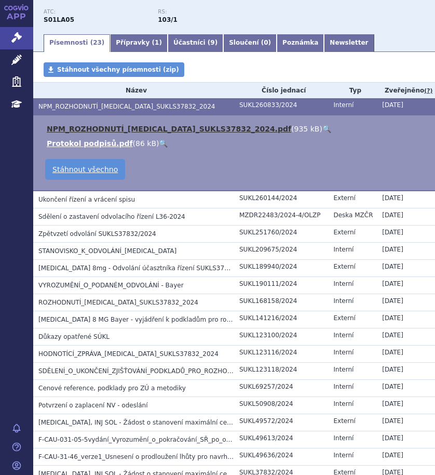
click at [87, 125] on link "NPM_ROZHODNUTÍ_EYLEA_SUKLS37832_2024.pdf" at bounding box center [169, 129] width 245 height 8
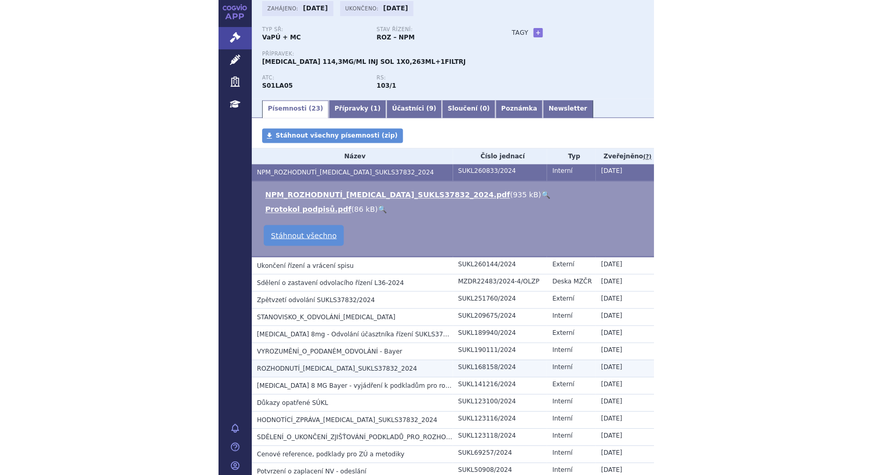
scroll to position [0, 0]
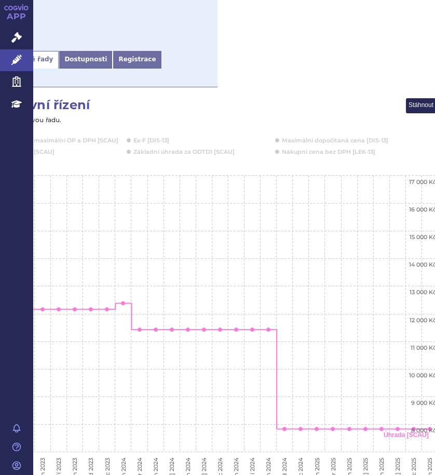
scroll to position [156, 229]
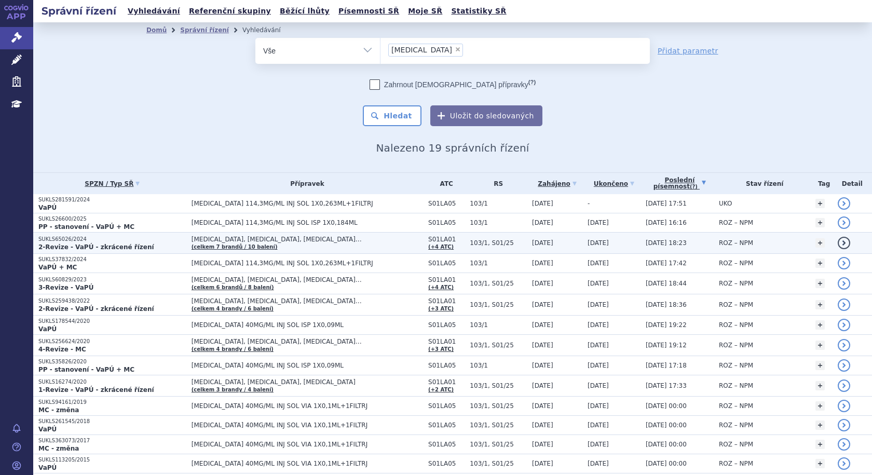
click at [115, 245] on strong "2-Revize - VaPÚ - zkrácené řízení" at bounding box center [96, 247] width 116 height 7
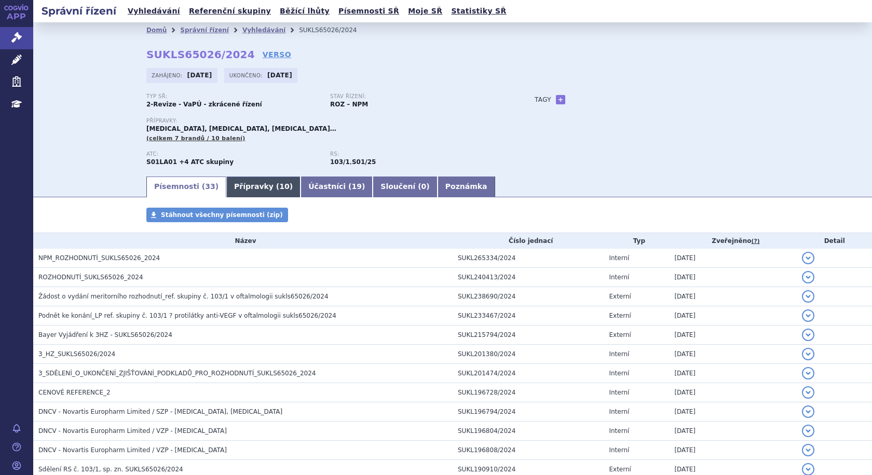
click at [239, 188] on link "Přípravky ( 10 )" at bounding box center [263, 187] width 74 height 21
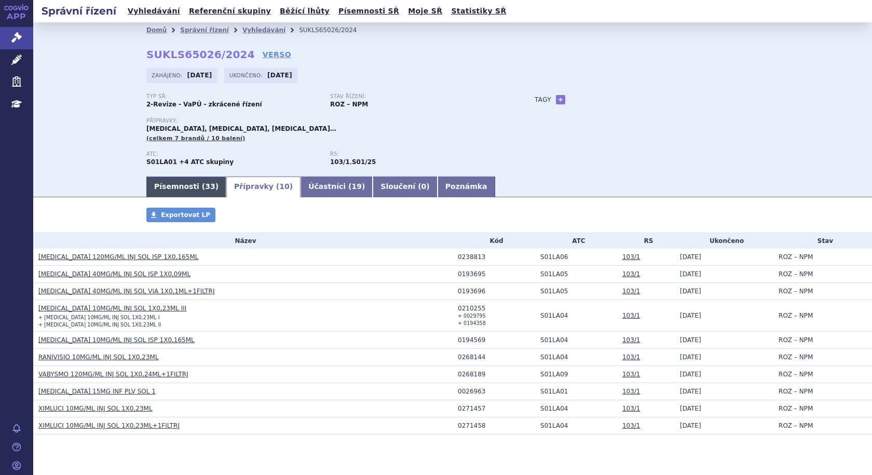
click at [186, 183] on link "Písemnosti ( 33 )" at bounding box center [186, 187] width 80 height 21
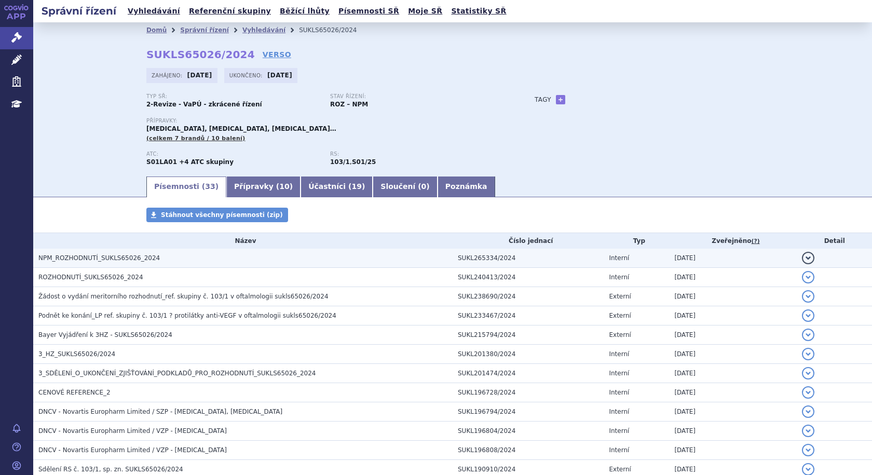
click at [105, 258] on span "NPM_ROZHODNUTÍ_SUKLS65026_2024" at bounding box center [99, 257] width 122 height 7
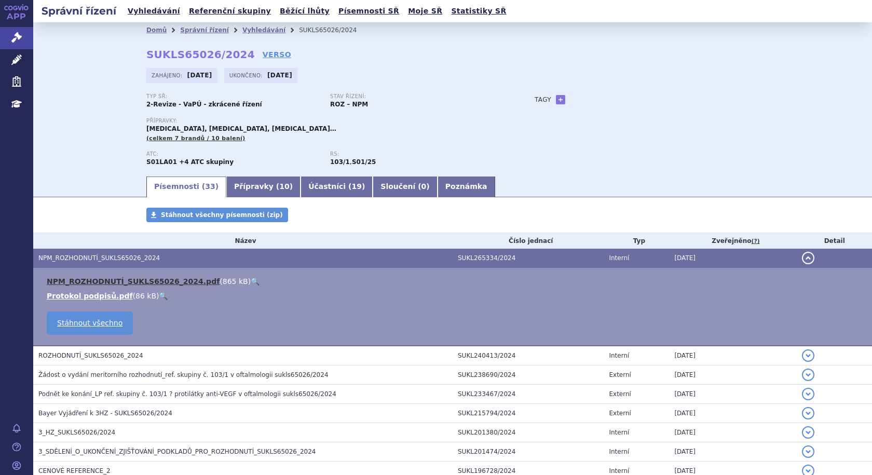
click at [106, 280] on link "NPM_ROZHODNUTÍ_SUKLS65026_2024.pdf" at bounding box center [133, 281] width 173 height 8
click at [239, 183] on link "Přípravky ( 10 )" at bounding box center [263, 187] width 74 height 21
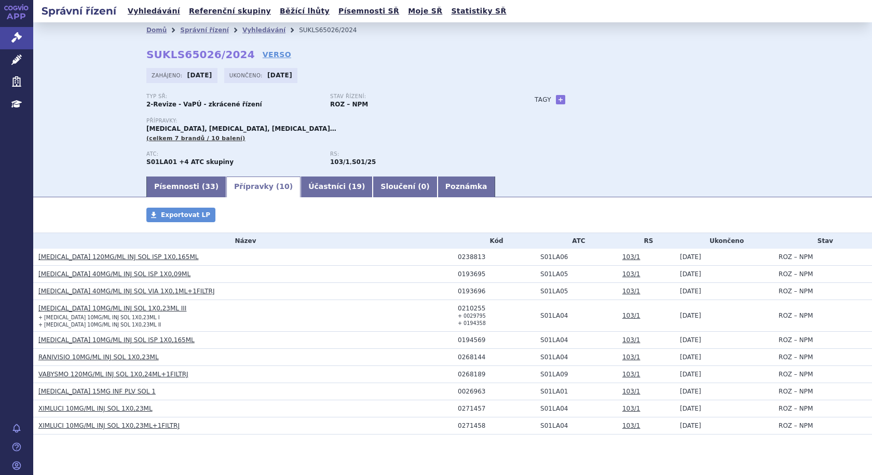
click at [95, 273] on link "[MEDICAL_DATA] 40MG/ML INJ SOL ISP 1X0,09ML" at bounding box center [114, 274] width 152 height 7
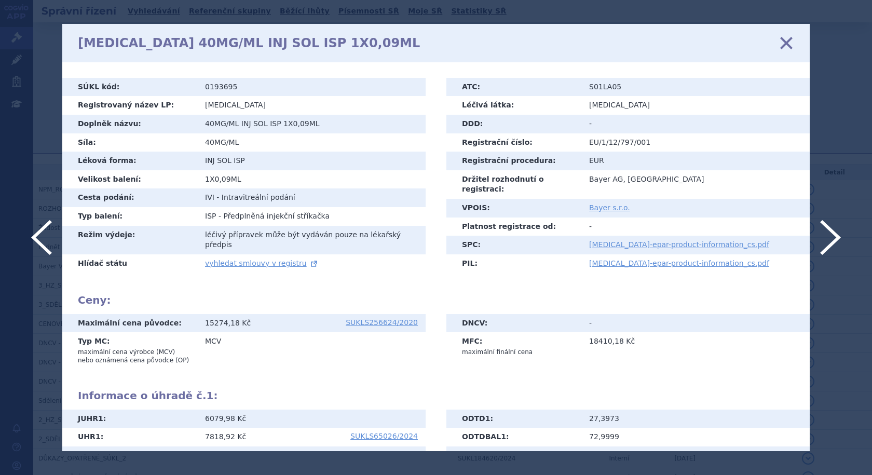
click at [790, 45] on icon at bounding box center [787, 43] width 22 height 22
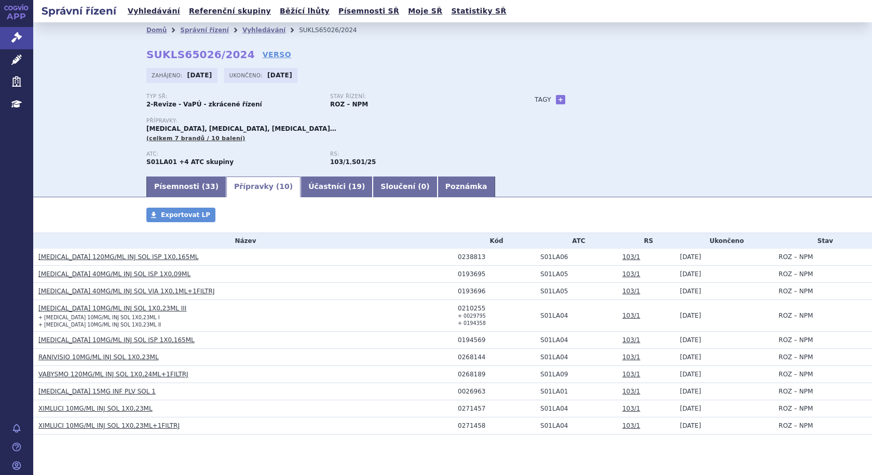
click at [149, 292] on link "[MEDICAL_DATA] 40MG/ML INJ SOL VIA 1X0,1ML+1FILTRJ" at bounding box center [126, 291] width 176 height 7
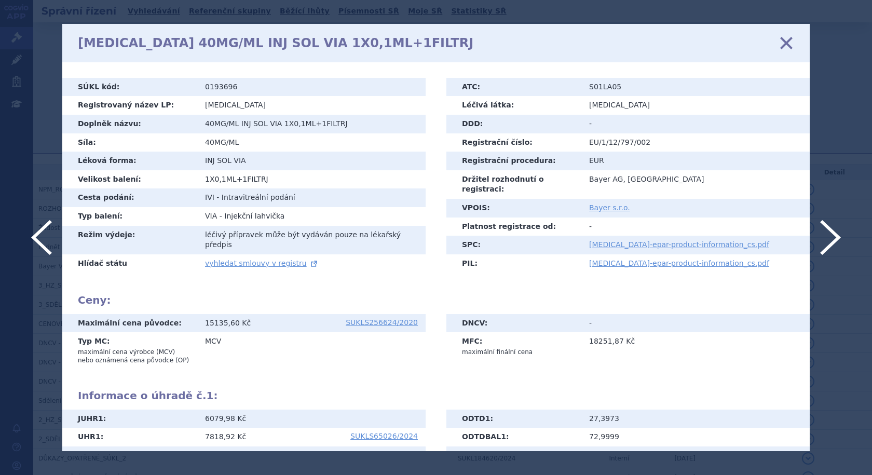
click at [791, 42] on icon at bounding box center [787, 43] width 22 height 22
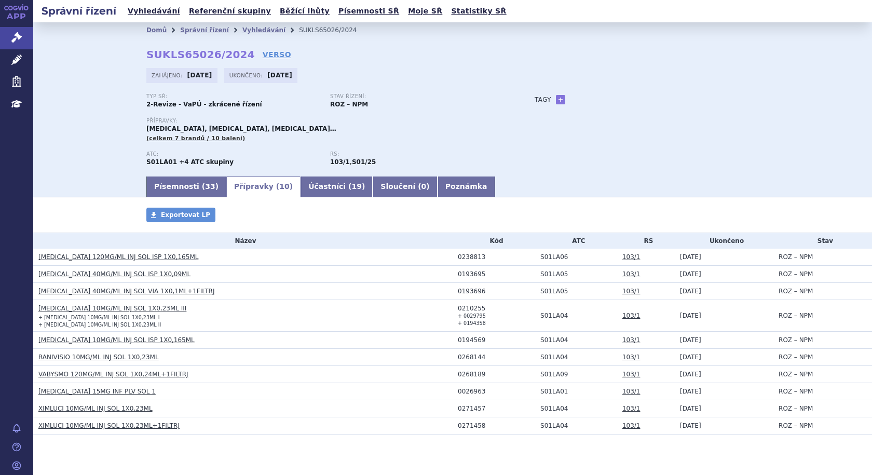
click at [122, 275] on link "[MEDICAL_DATA] 40MG/ML INJ SOL ISP 1X0,09ML" at bounding box center [114, 274] width 152 height 7
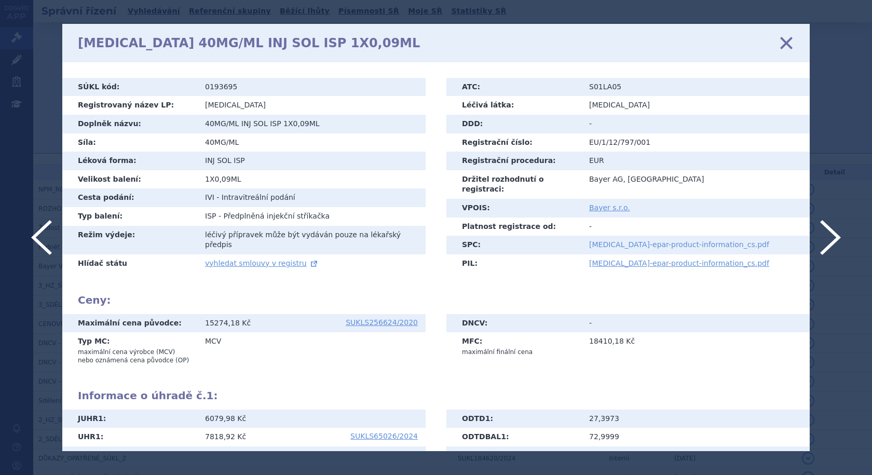
click at [606, 240] on link "[MEDICAL_DATA]-epar-product-information_cs.pdf" at bounding box center [679, 244] width 180 height 8
click at [793, 42] on icon at bounding box center [787, 43] width 22 height 22
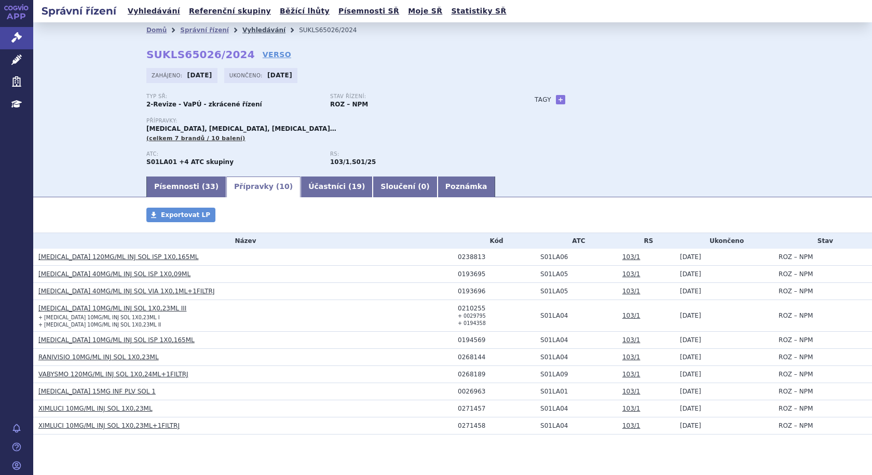
click at [255, 30] on link "Vyhledávání" at bounding box center [263, 29] width 43 height 7
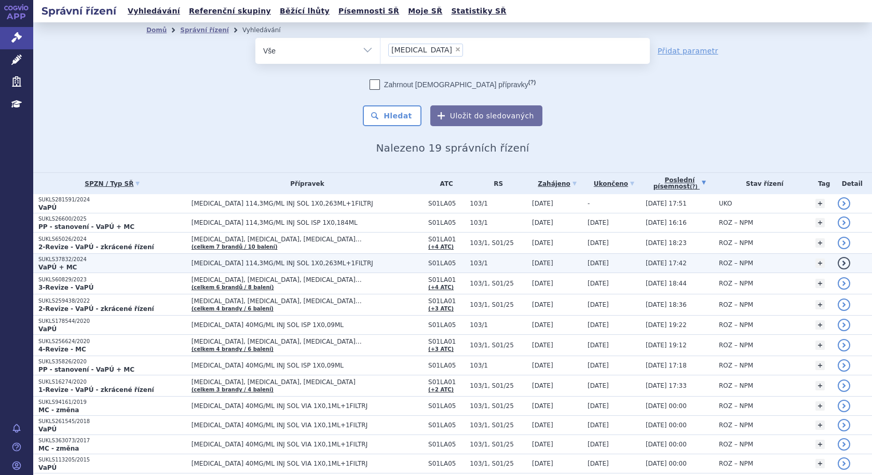
click at [139, 265] on p "VaPÚ + MC" at bounding box center [112, 267] width 148 height 8
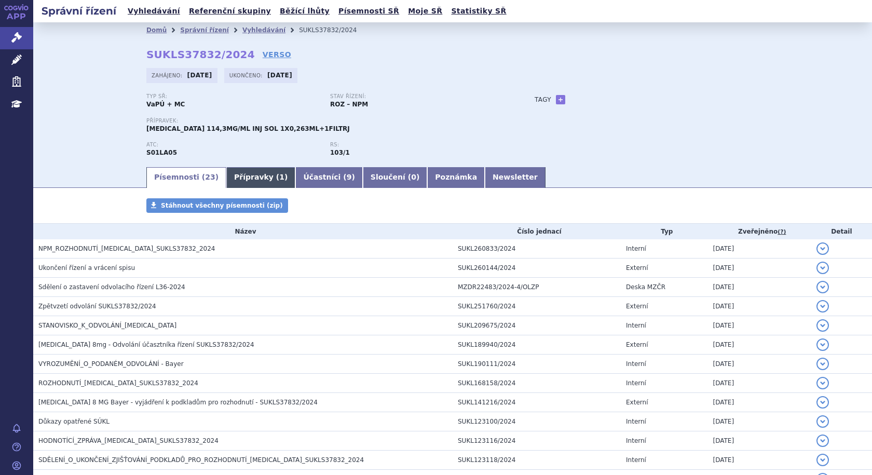
click at [251, 176] on link "Přípravky ( 1 )" at bounding box center [260, 177] width 69 height 21
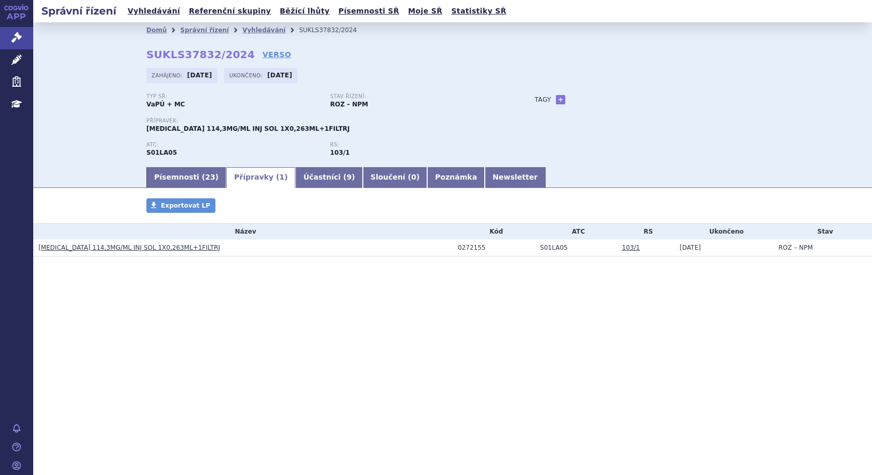
click at [122, 247] on link "[MEDICAL_DATA] 114,3MG/ML INJ SOL 1X0,263ML+1FILTRJ" at bounding box center [129, 247] width 182 height 7
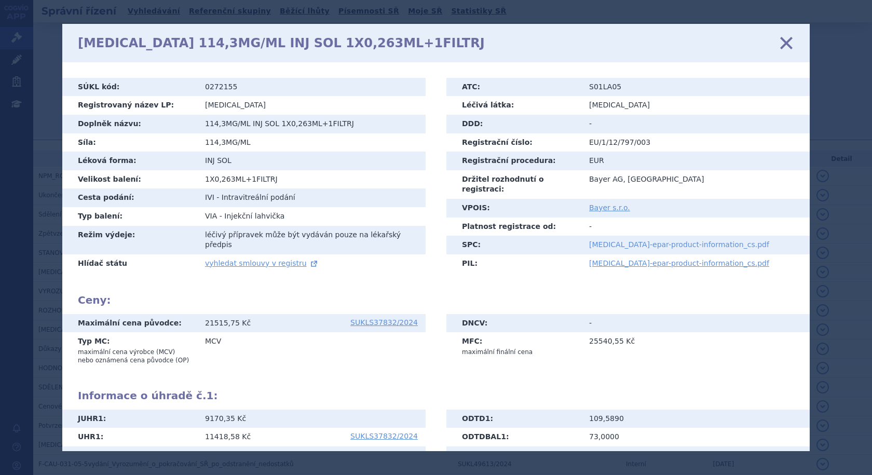
click at [598, 240] on link "[MEDICAL_DATA]-epar-product-information_cs.pdf" at bounding box center [679, 244] width 180 height 8
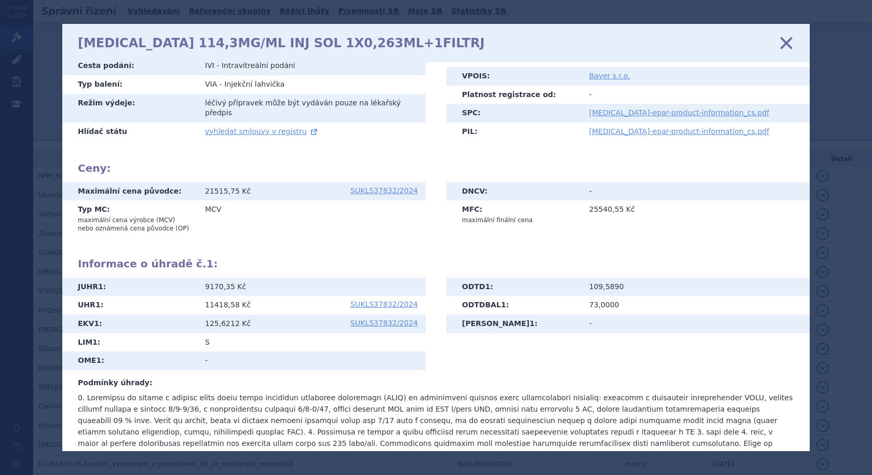
scroll to position [147, 0]
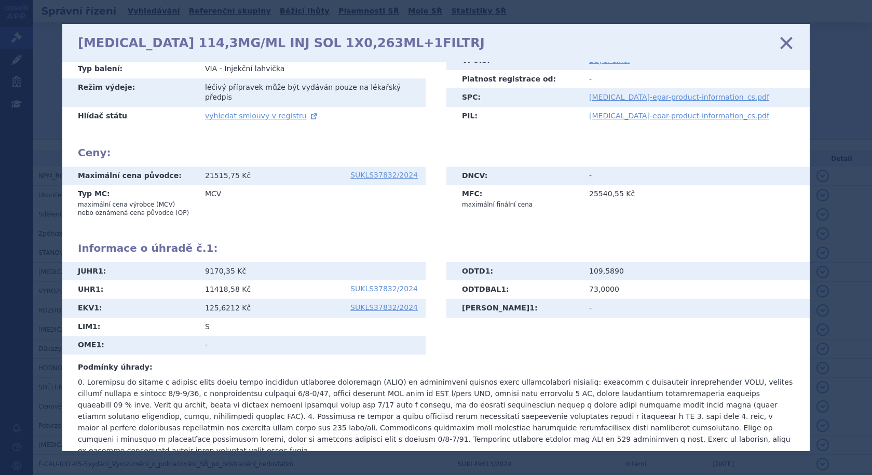
click at [787, 43] on icon at bounding box center [787, 43] width 22 height 22
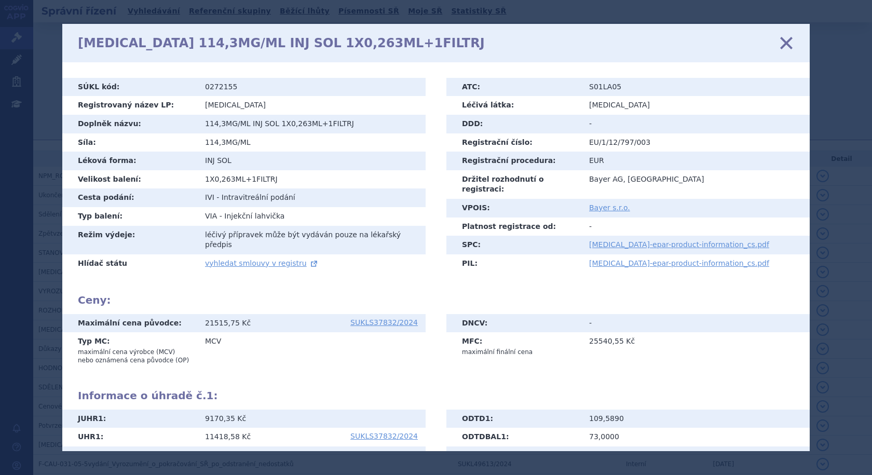
click at [787, 43] on icon at bounding box center [787, 43] width 22 height 22
click at [781, 43] on icon at bounding box center [787, 43] width 22 height 22
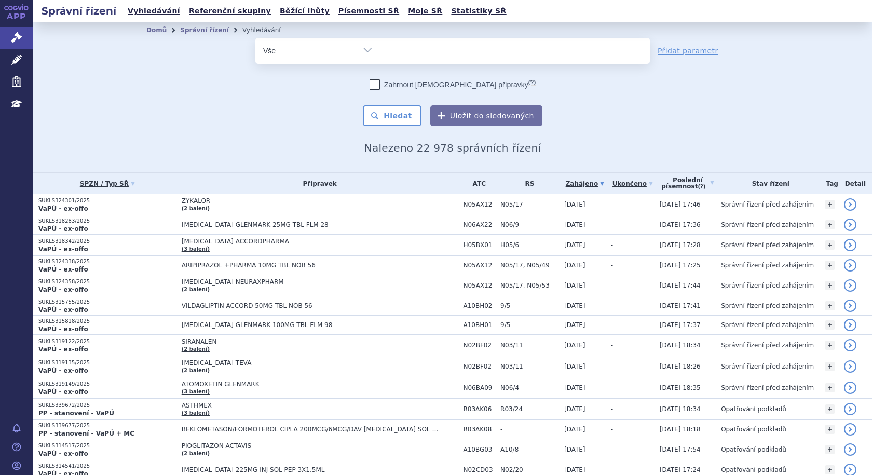
click at [426, 56] on ul at bounding box center [516, 49] width 270 height 22
click at [381, 56] on select at bounding box center [380, 50] width 1 height 26
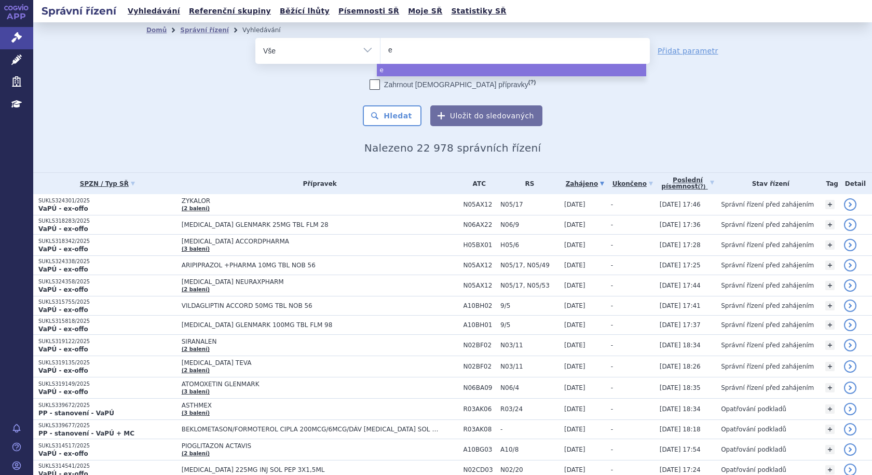
type input "ey"
type input "eyle"
type input "eylea"
select select "eylea"
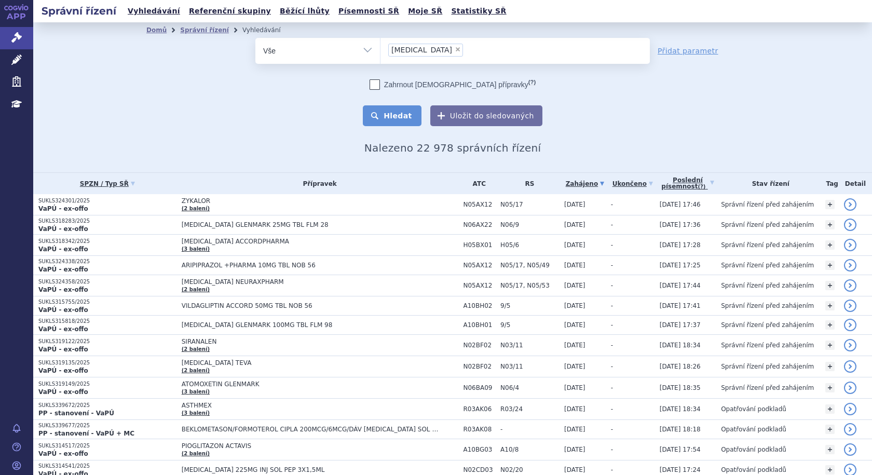
click at [383, 114] on button "Hledat" at bounding box center [392, 115] width 59 height 21
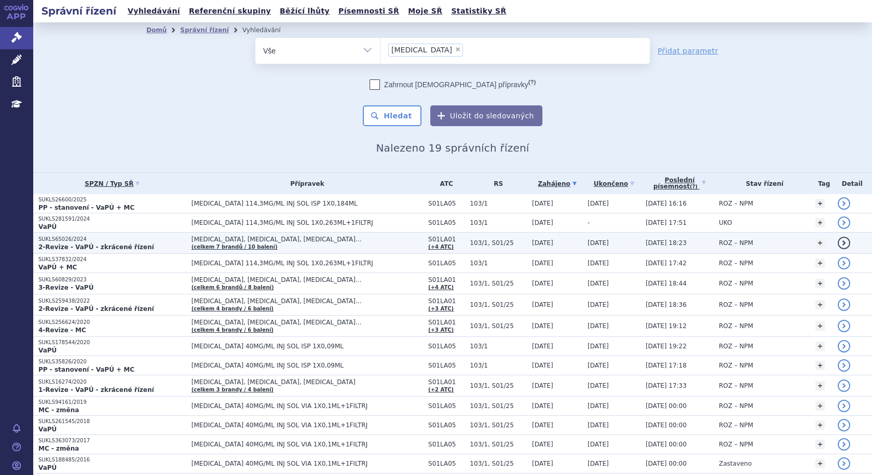
click at [144, 240] on p "SUKLS65026/2024" at bounding box center [112, 239] width 148 height 7
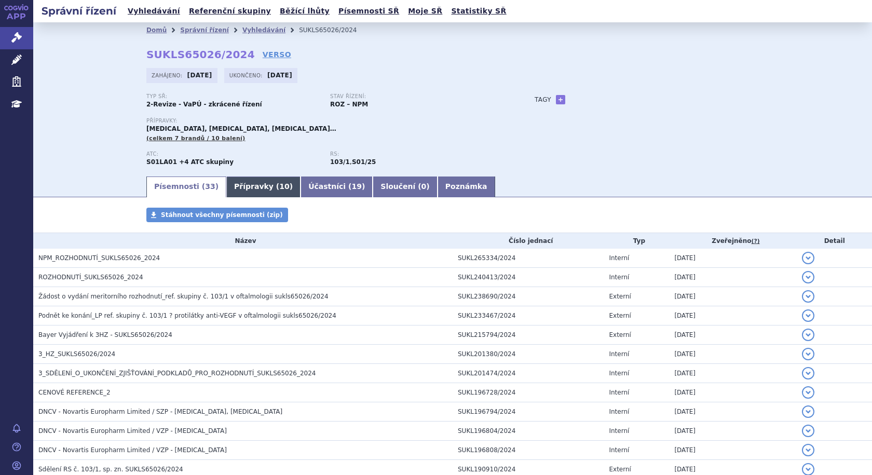
click at [232, 188] on link "Přípravky ( 10 )" at bounding box center [263, 187] width 74 height 21
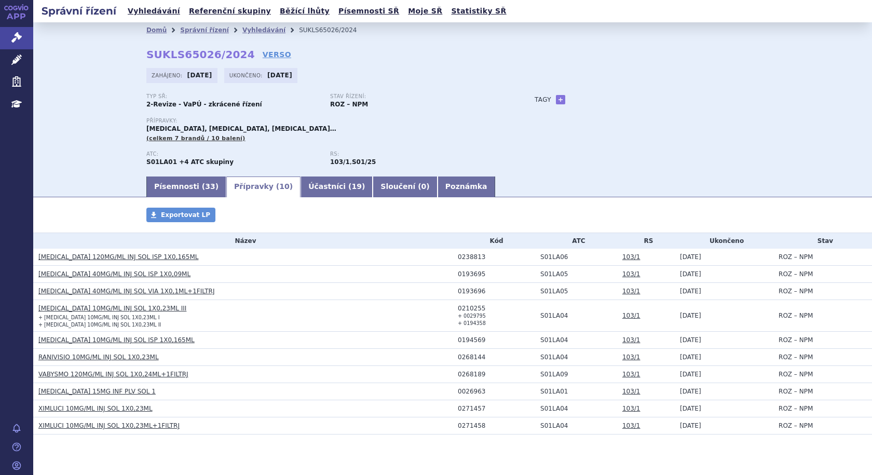
click at [84, 409] on link "XIMLUCI 10MG/ML INJ SOL 1X0,23ML" at bounding box center [95, 408] width 114 height 7
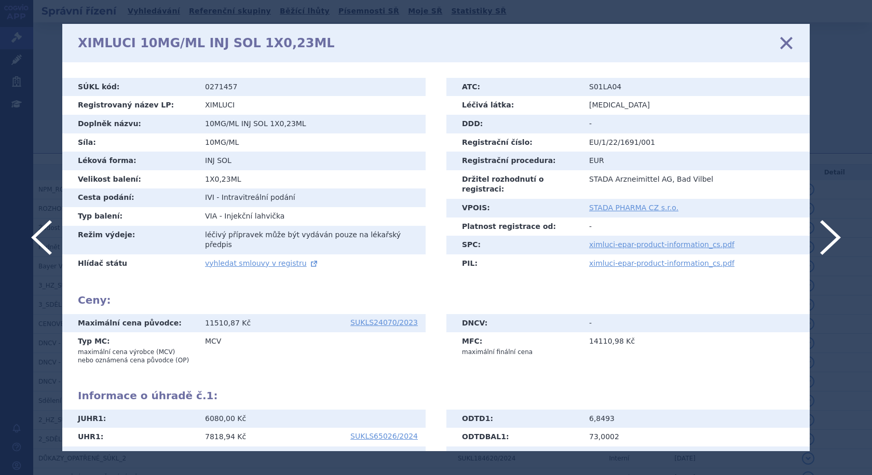
click at [789, 42] on icon at bounding box center [787, 43] width 22 height 22
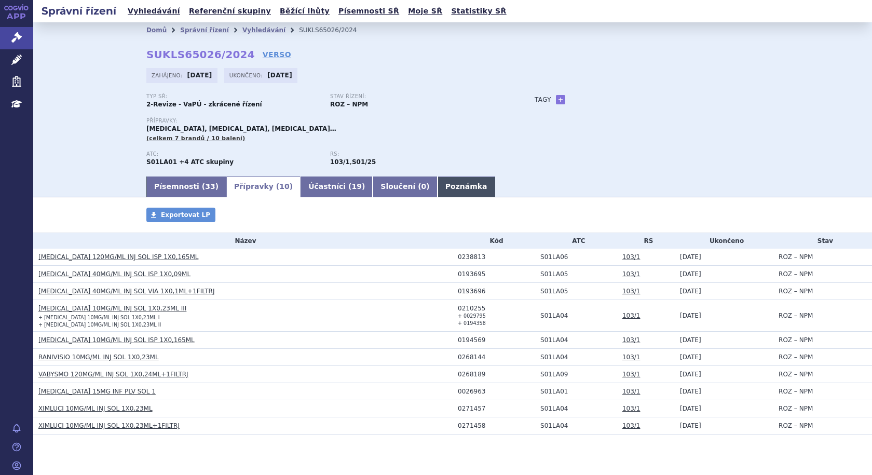
click at [438, 188] on link "Poznámka" at bounding box center [467, 187] width 58 height 21
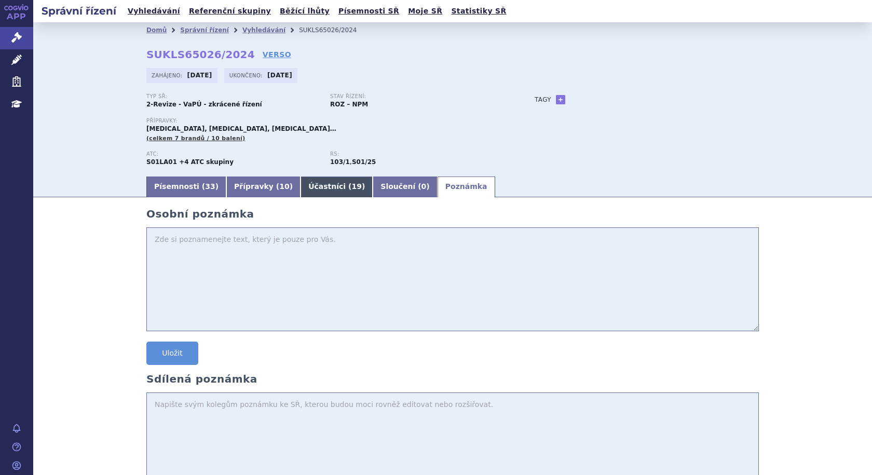
click at [306, 187] on link "Účastníci ( 19 )" at bounding box center [337, 187] width 72 height 21
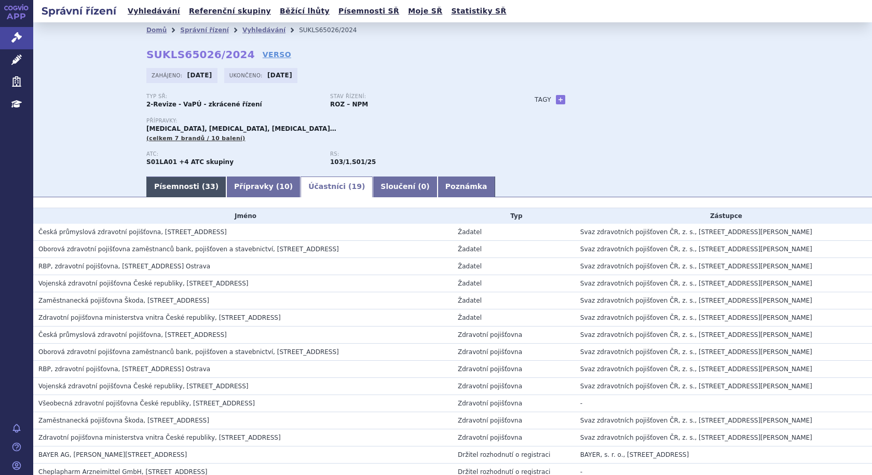
click at [191, 187] on link "Písemnosti ( 33 )" at bounding box center [186, 187] width 80 height 21
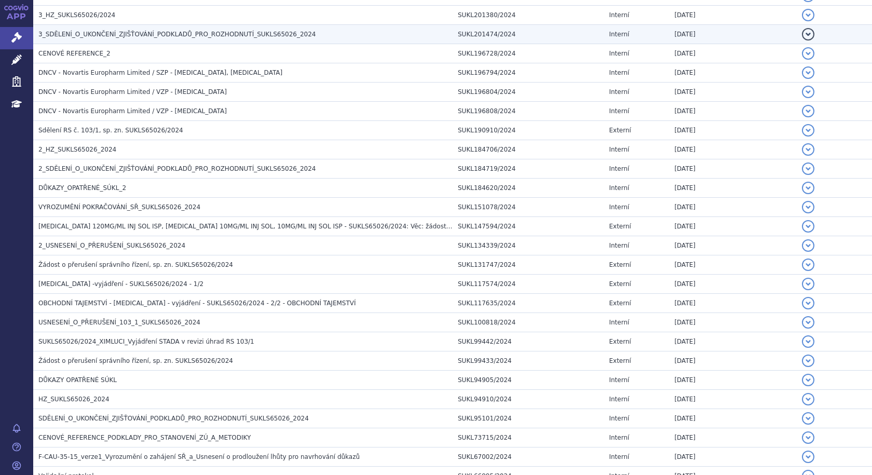
scroll to position [467, 0]
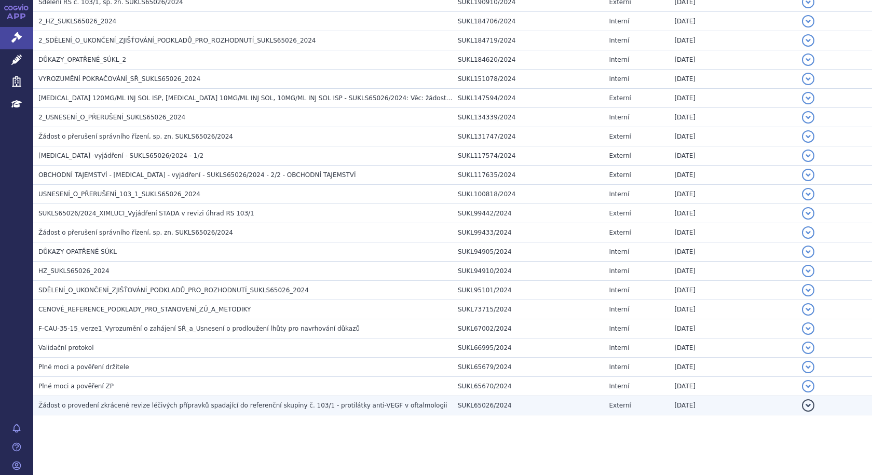
click at [166, 407] on span "Žádost o provedení zkrácené revize léčivých přípravků spadající do referenční s…" at bounding box center [242, 405] width 409 height 7
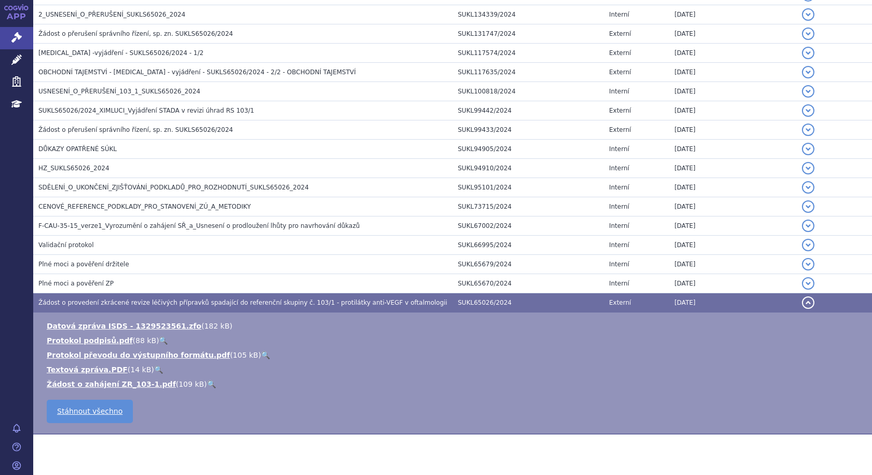
scroll to position [571, 0]
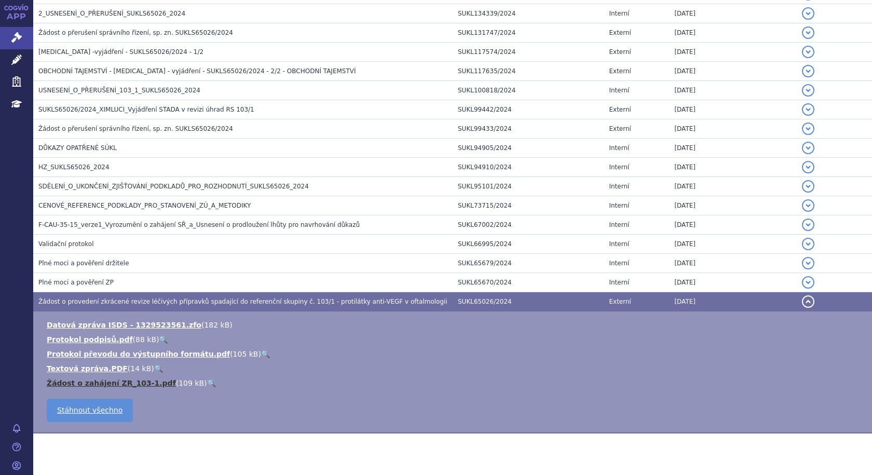
click at [129, 384] on link "Žádost o zahájení ZR_103-1.pdf" at bounding box center [111, 383] width 129 height 8
click at [106, 300] on span "Žádost o provedení zkrácené revize léčivých přípravků spadající do referenční s…" at bounding box center [242, 301] width 409 height 7
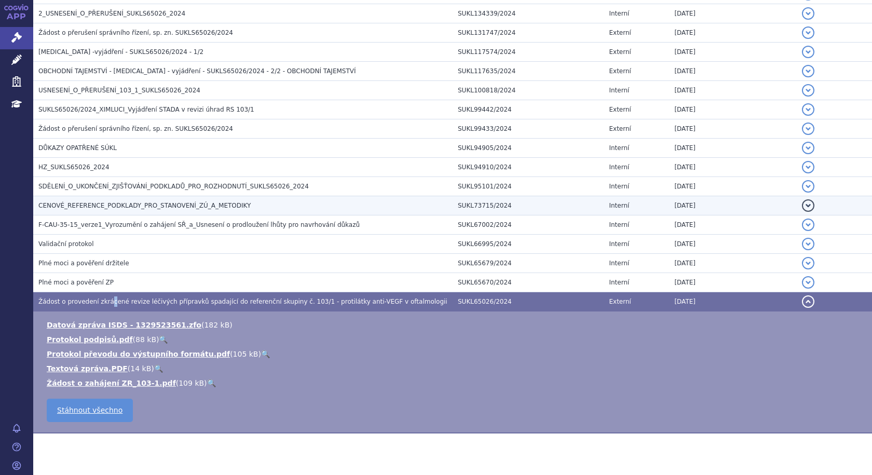
scroll to position [470, 0]
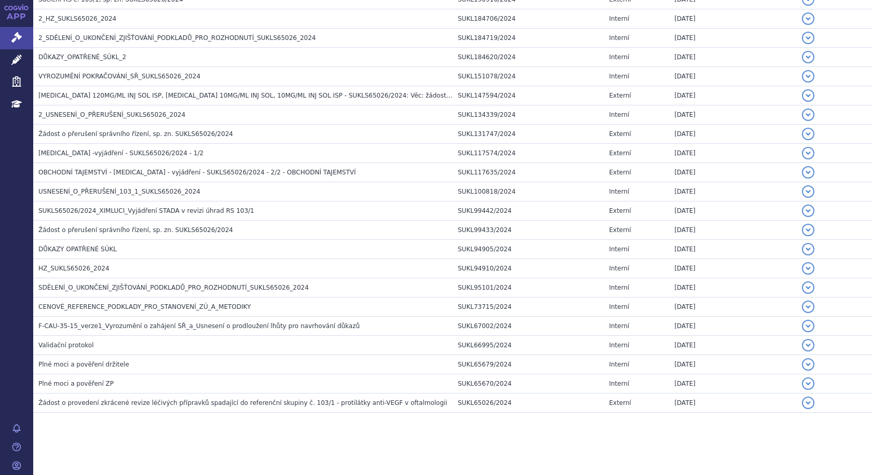
click at [82, 440] on section "Domů Správní řízení Vyhledávání SUKLS65026/2024 SUKLS65026/2024 VERSO Zahájeno:…" at bounding box center [452, 13] width 839 height 923
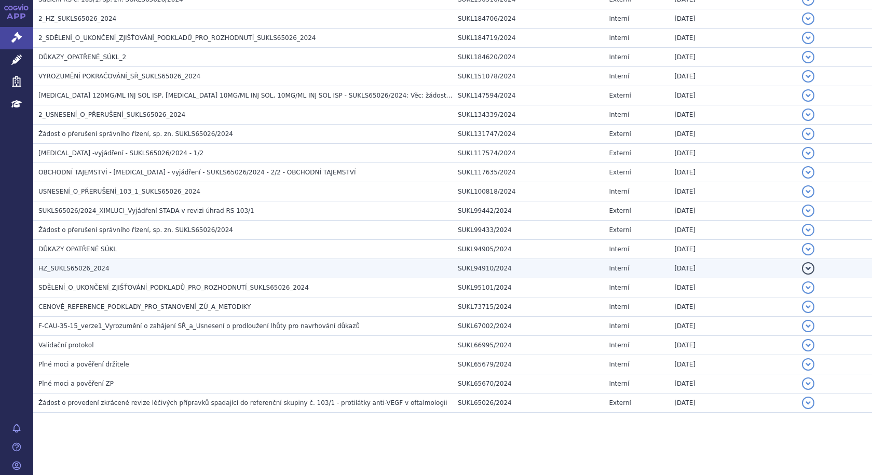
click at [55, 265] on span "HZ_SUKLS65026_2024" at bounding box center [73, 268] width 71 height 7
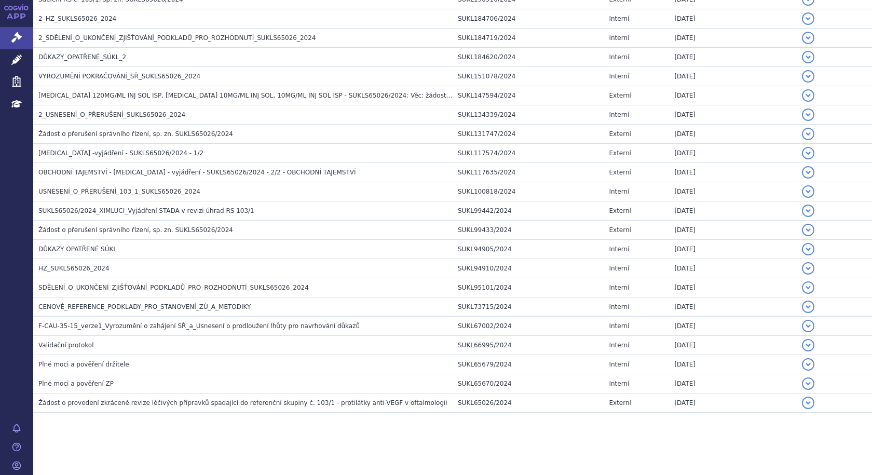
scroll to position [548, 0]
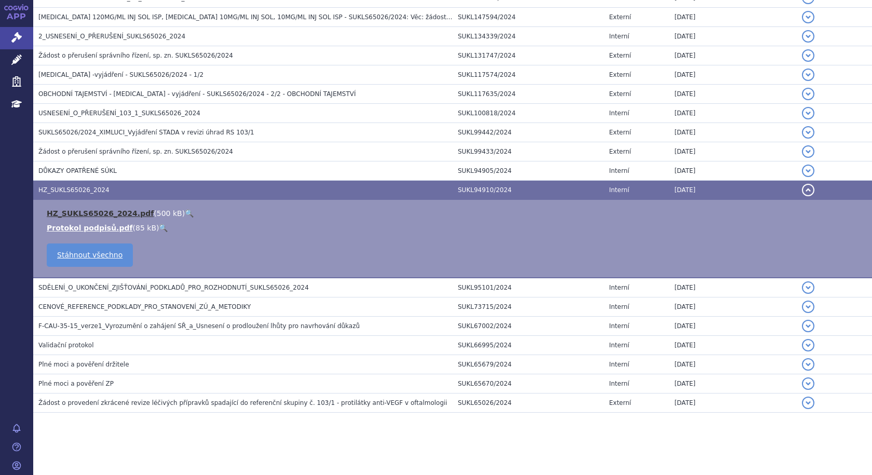
click at [92, 213] on link "HZ_SUKLS65026_2024.pdf" at bounding box center [100, 213] width 107 height 8
click at [100, 215] on link "HZ_SUKLS65026_2024.pdf" at bounding box center [100, 213] width 107 height 8
click at [802, 190] on button "detail" at bounding box center [808, 190] width 12 height 12
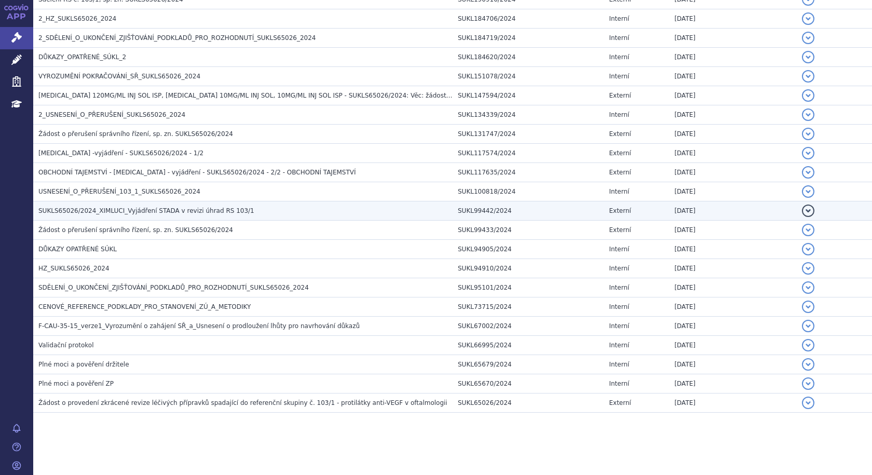
click at [154, 210] on span "SUKLS65026/2024_XIMLUCI_Vyjádření STADA v revizi úhrad RS 103/1" at bounding box center [146, 210] width 216 height 7
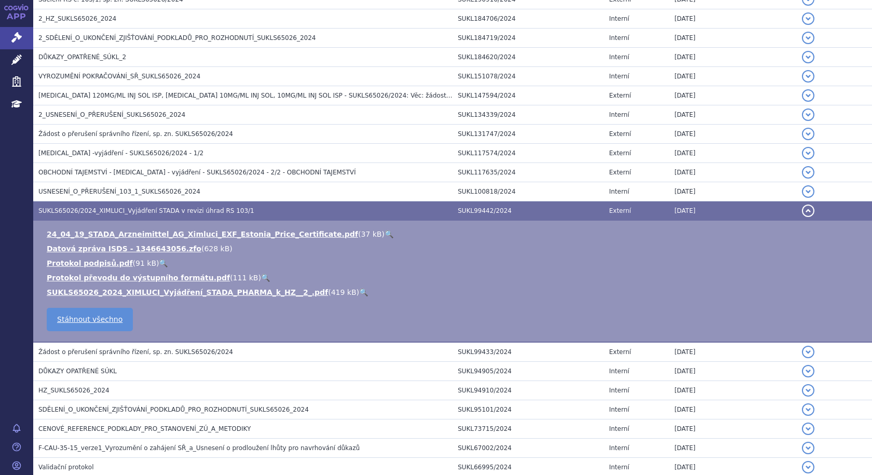
click at [117, 209] on span "SUKLS65026/2024_XIMLUCI_Vyjádření STADA v revizi úhrad RS 103/1" at bounding box center [146, 210] width 216 height 7
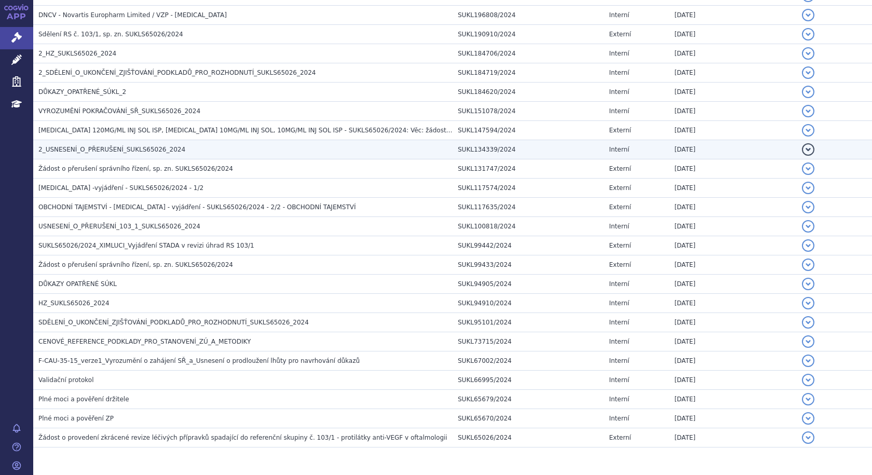
scroll to position [418, 0]
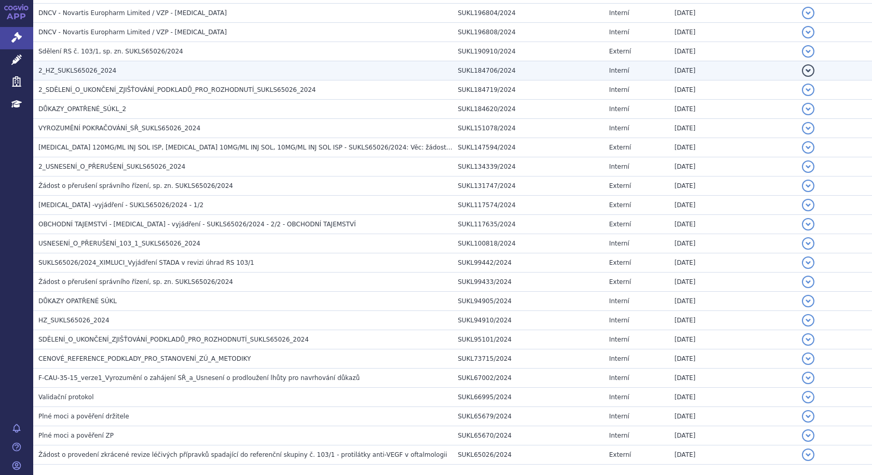
click at [52, 72] on span "2_HZ_SUKLS65026_2024" at bounding box center [77, 70] width 78 height 7
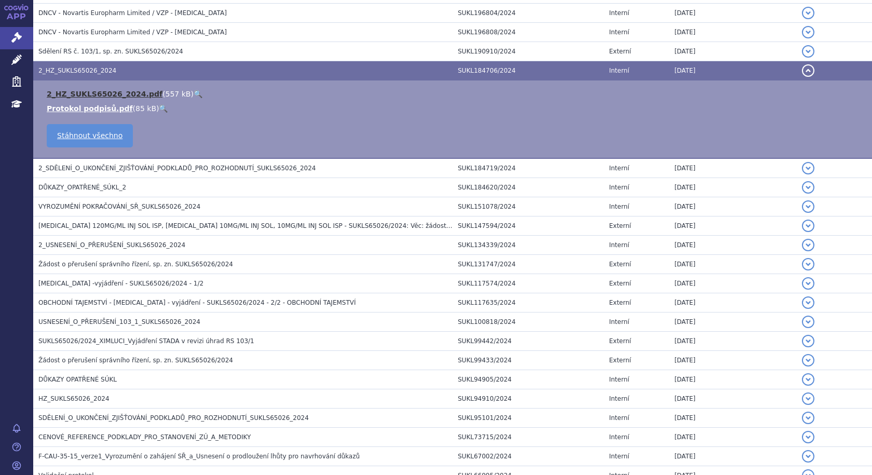
click at [68, 92] on link "2_HZ_SUKLS65026_2024.pdf" at bounding box center [105, 94] width 116 height 8
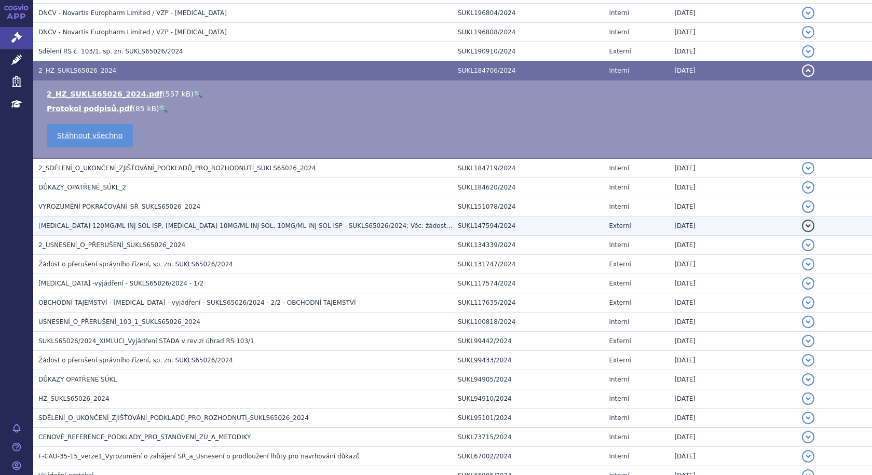
click at [127, 225] on span "BEOVU 120MG/ML INJ SOL ISP, LUCENTIS 10MG/ML INJ SOL, 10MG/ML INJ SOL ISP - SUK…" at bounding box center [322, 225] width 568 height 7
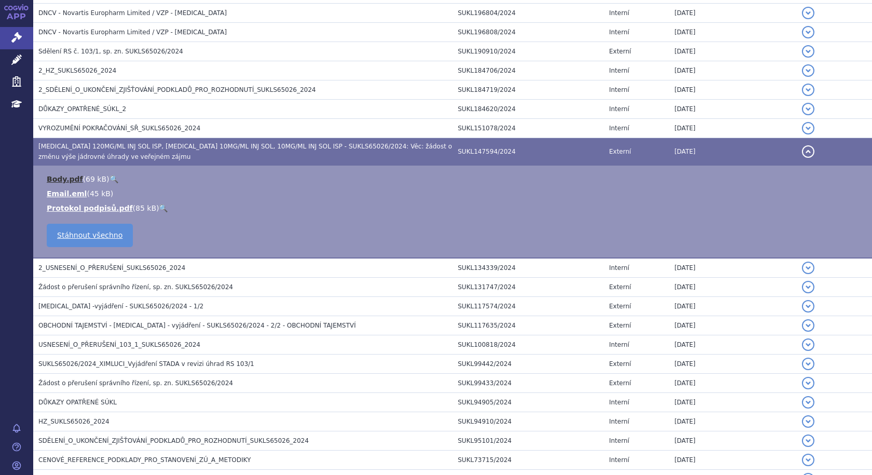
click at [64, 181] on link "Body.pdf" at bounding box center [65, 179] width 36 height 8
click at [122, 149] on span "BEOVU 120MG/ML INJ SOL ISP, LUCENTIS 10MG/ML INJ SOL, 10MG/ML INJ SOL ISP - SUK…" at bounding box center [245, 152] width 414 height 18
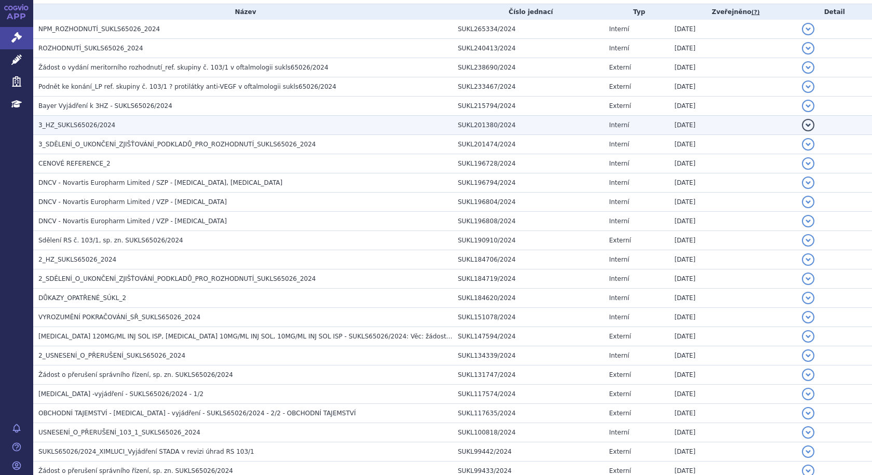
scroll to position [210, 0]
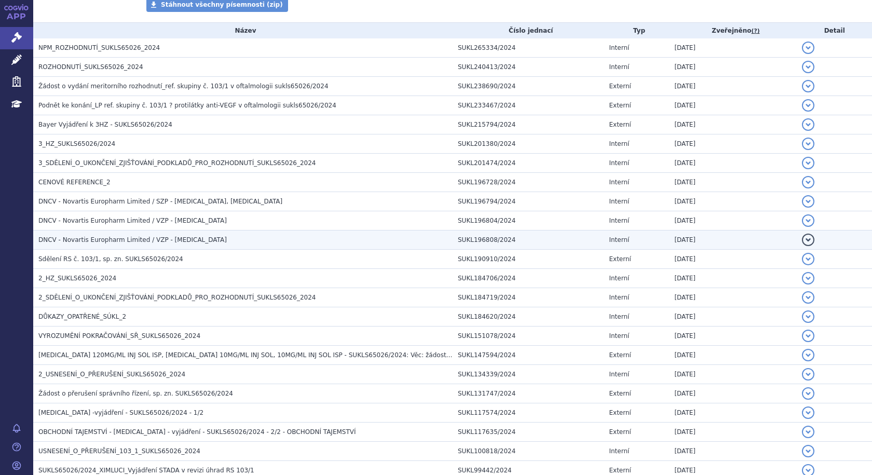
click at [66, 237] on span "DNCV - Novartis Europharm Limited / VZP - LUCENTIS" at bounding box center [132, 239] width 188 height 7
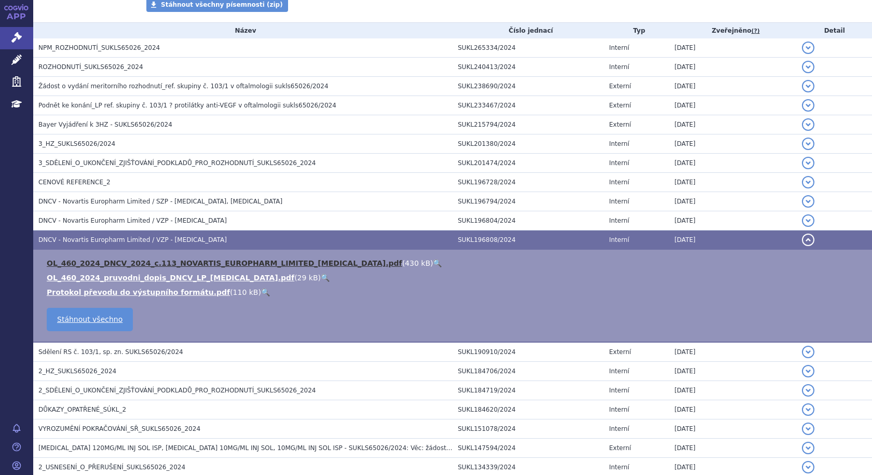
click at [90, 263] on link "OL_460_2024_DNCV_2024_c.113_NOVARTIS_EUROPHARM_LIMITED_LUCENTIS.pdf" at bounding box center [225, 263] width 356 height 8
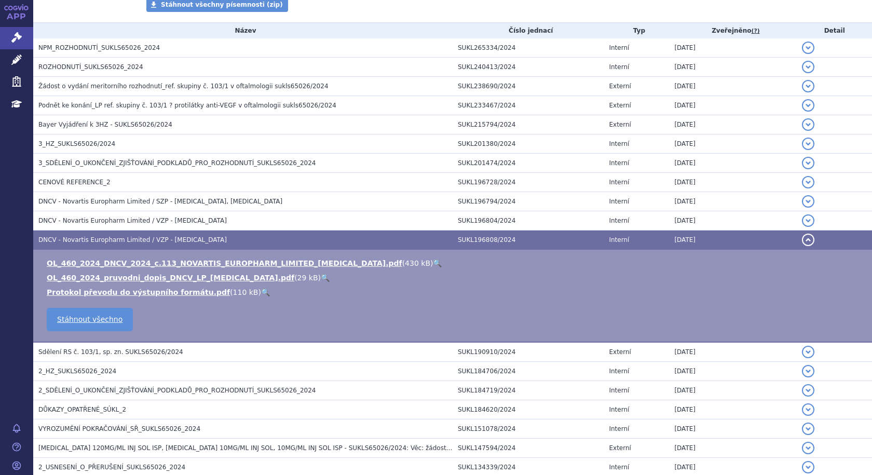
click at [139, 236] on span "DNCV - Novartis Europharm Limited / VZP - LUCENTIS" at bounding box center [132, 239] width 188 height 7
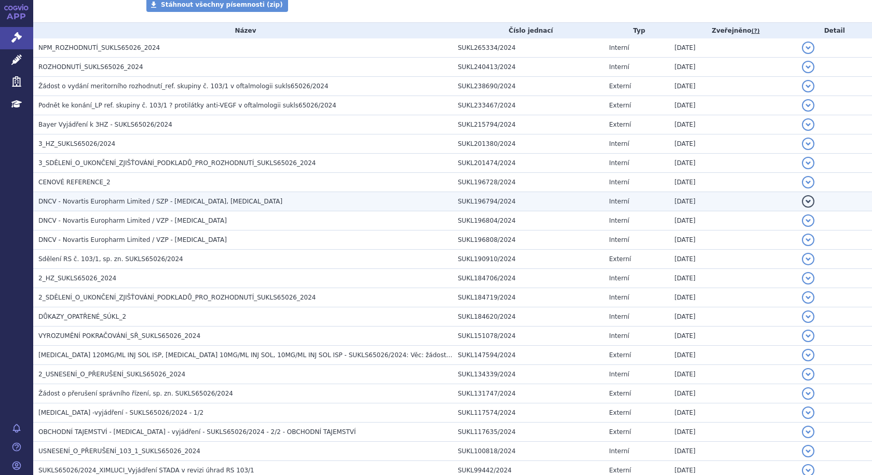
click at [118, 198] on span "DNCV - Novartis Europharm Limited / SZP - BEOVU, LUCENTIS" at bounding box center [160, 201] width 244 height 7
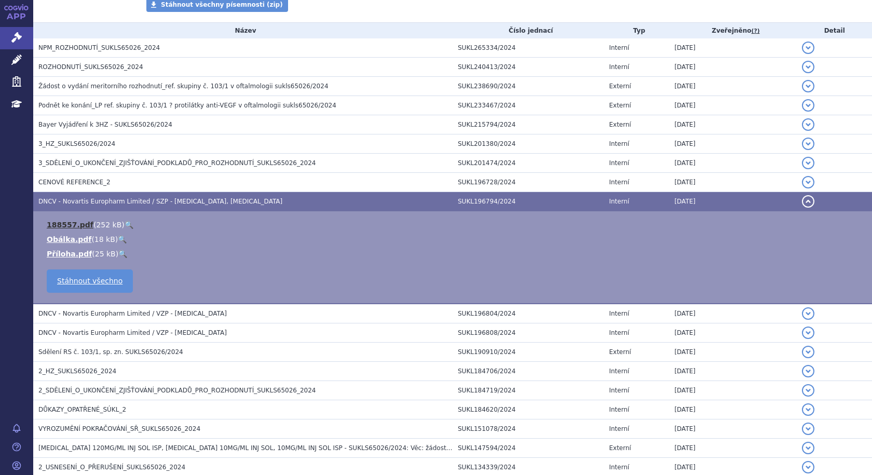
click at [64, 226] on link "188557.pdf" at bounding box center [70, 225] width 47 height 8
click at [55, 252] on link "Příloha.pdf" at bounding box center [69, 254] width 45 height 8
click at [53, 198] on span "DNCV - Novartis Europharm Limited / SZP - BEOVU, LUCENTIS" at bounding box center [160, 201] width 244 height 7
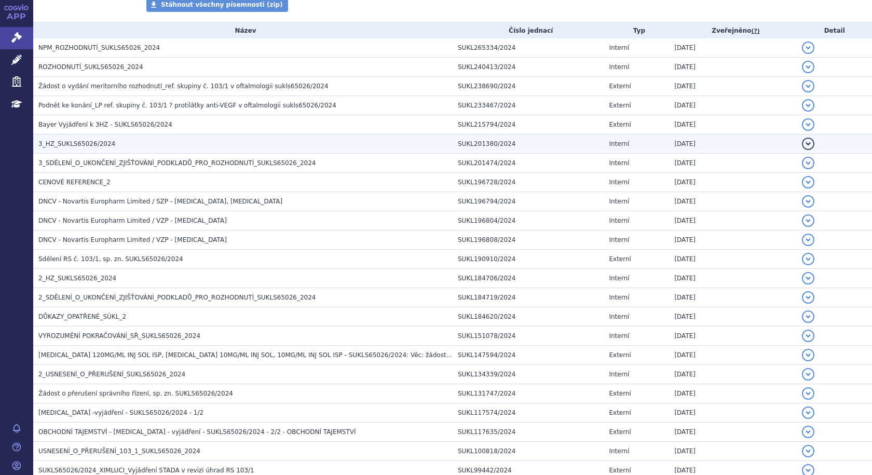
click at [63, 144] on span "3_HZ_SUKLS65026/2024" at bounding box center [76, 143] width 77 height 7
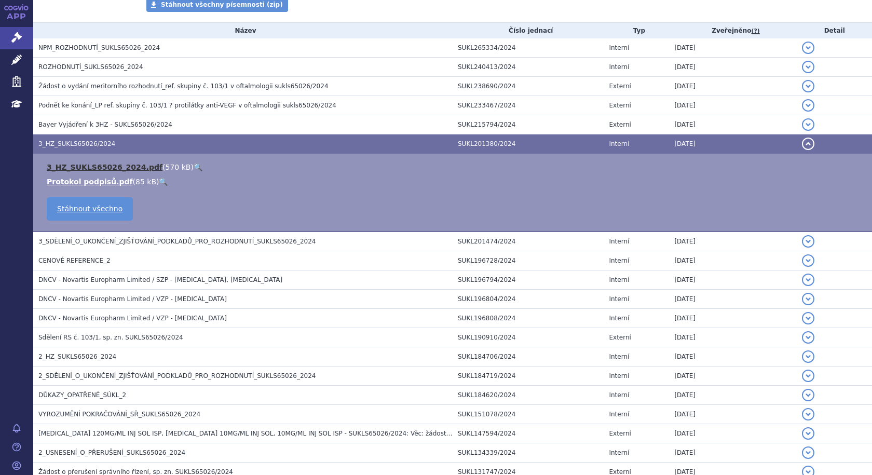
click at [86, 164] on link "3_HZ_SUKLS65026_2024.pdf" at bounding box center [105, 167] width 116 height 8
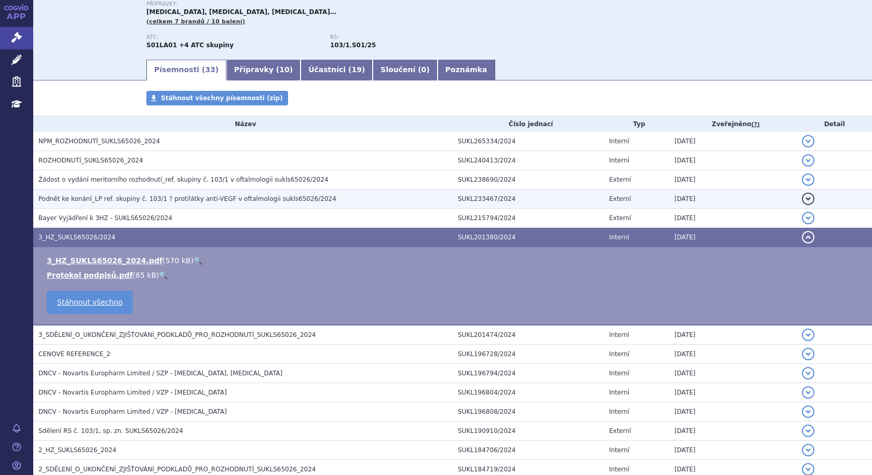
scroll to position [106, 0]
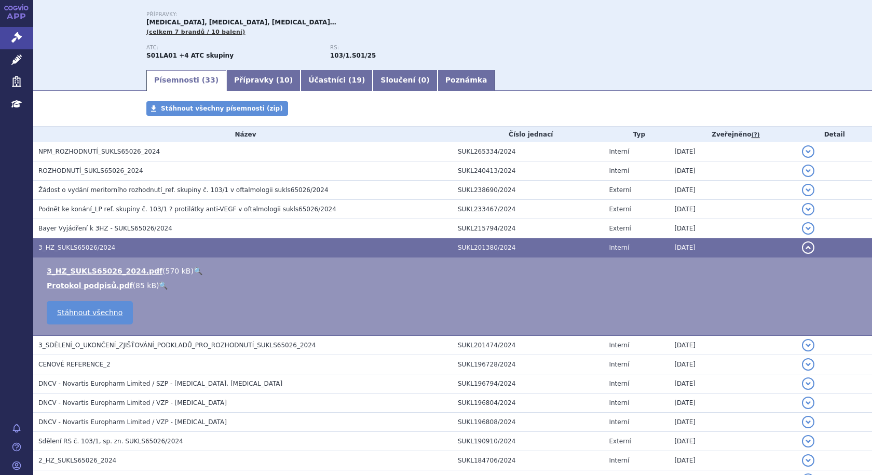
click at [655, 106] on div "Stáhnout všechny písemnosti (zip)" at bounding box center [453, 113] width 654 height 25
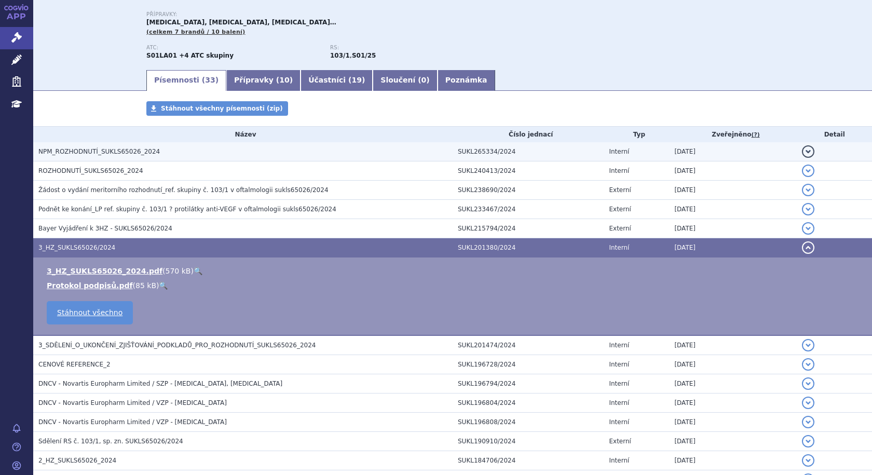
click at [129, 149] on span "NPM_ROZHODNUTÍ_SUKLS65026_2024" at bounding box center [99, 151] width 122 height 7
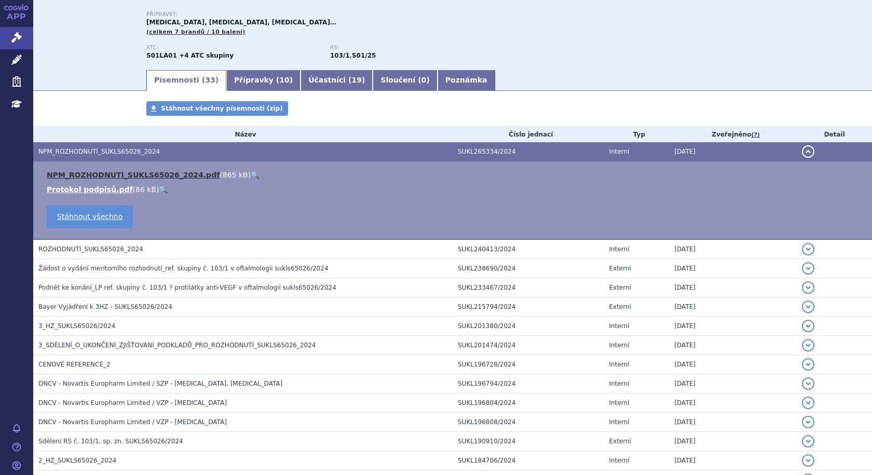
click at [106, 172] on link "NPM_ROZHODNUTÍ_SUKLS65026_2024.pdf" at bounding box center [133, 175] width 173 height 8
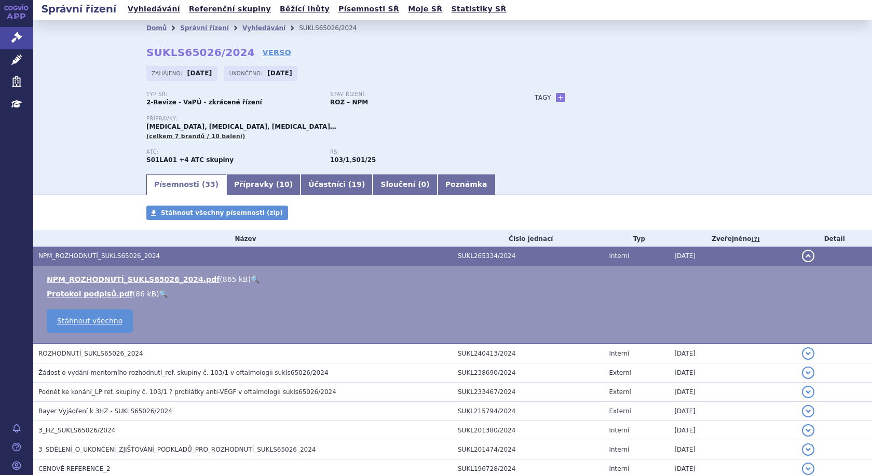
scroll to position [0, 0]
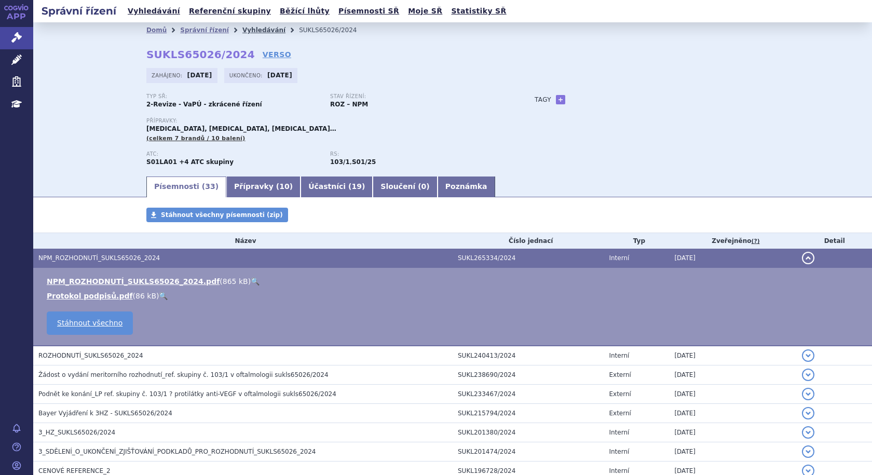
click at [245, 29] on link "Vyhledávání" at bounding box center [263, 29] width 43 height 7
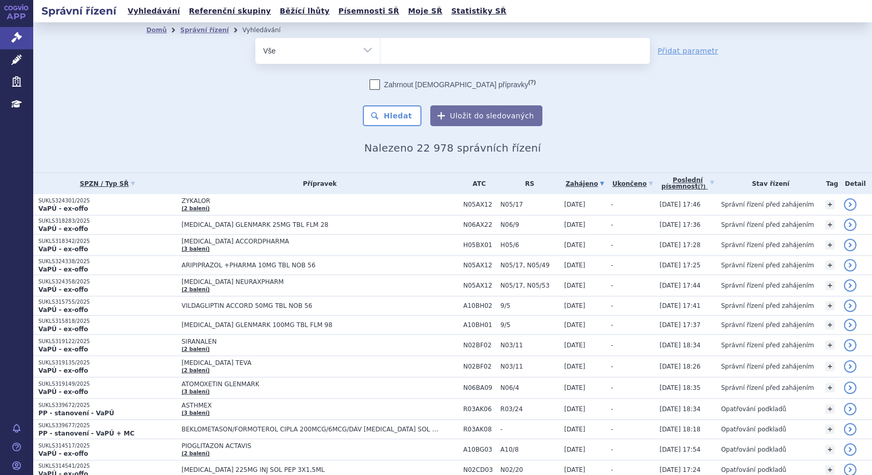
click at [441, 50] on ul at bounding box center [516, 49] width 270 height 22
click at [381, 50] on select at bounding box center [380, 50] width 1 height 26
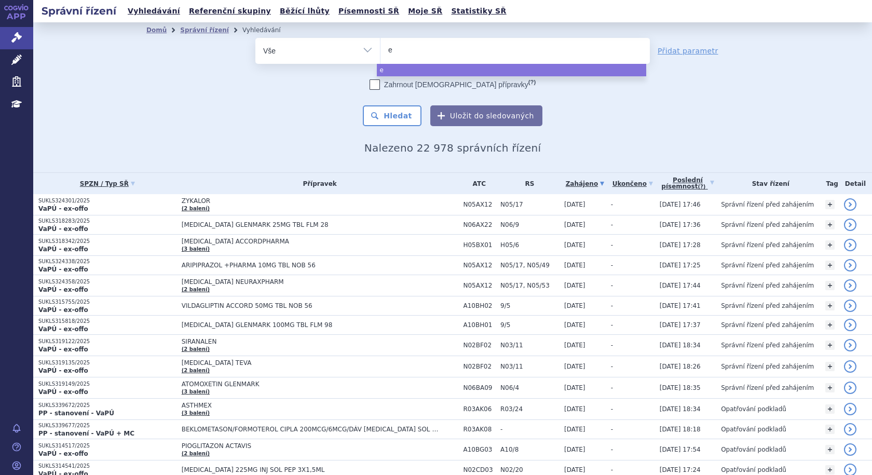
type input "ey"
type input "eyle"
type input "eylea"
select select "eylea"
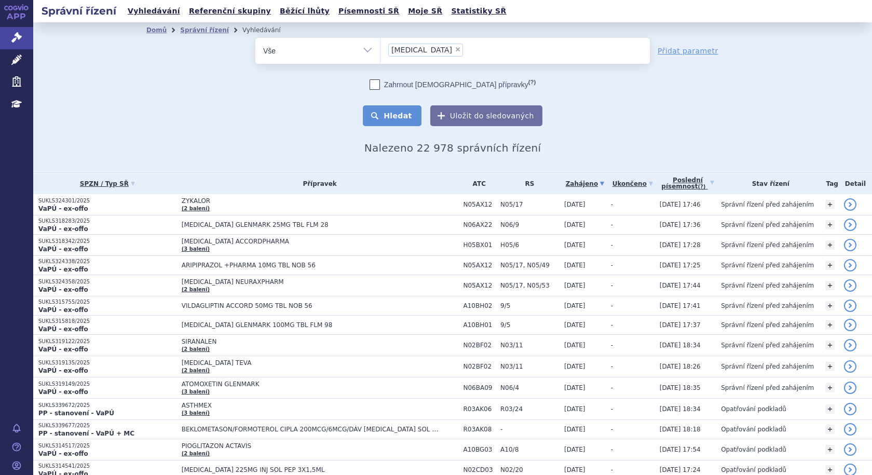
click at [403, 115] on button "Hledat" at bounding box center [392, 115] width 59 height 21
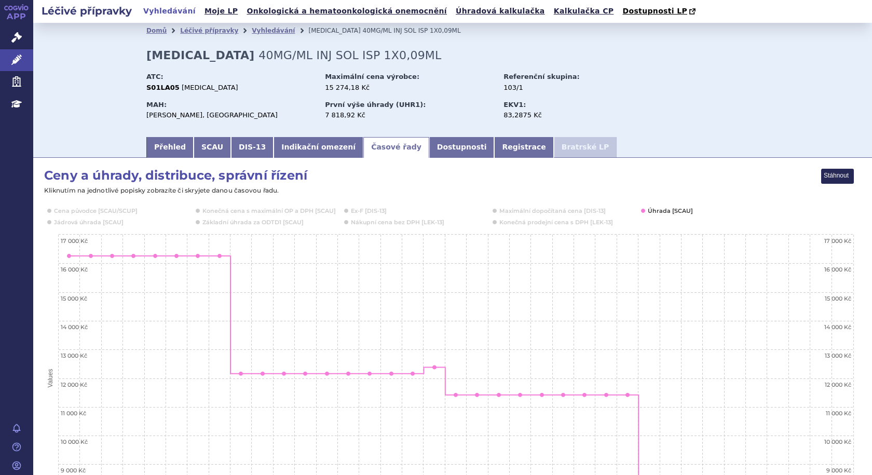
scroll to position [159, 0]
